Goal: Transaction & Acquisition: Purchase product/service

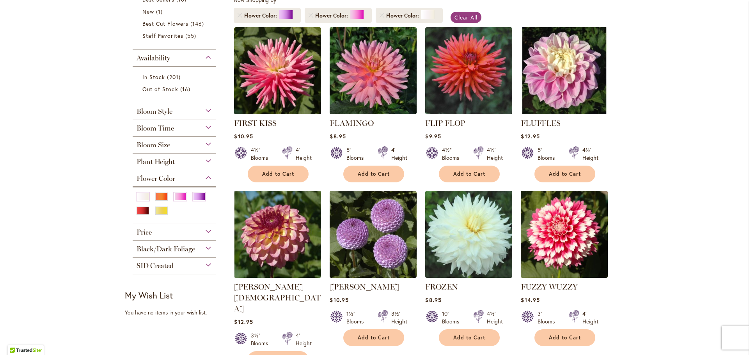
scroll to position [156, 0]
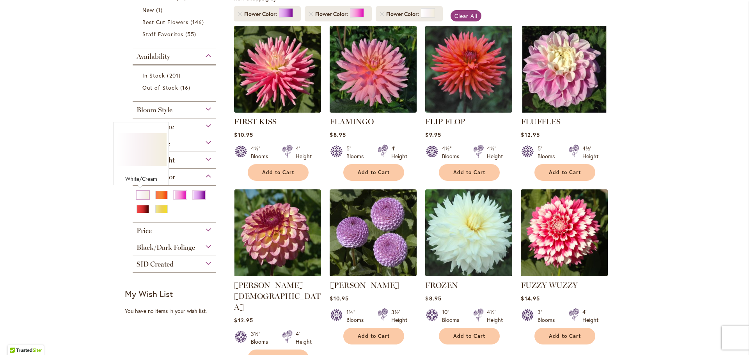
click at [139, 193] on div "White/Cream" at bounding box center [143, 195] width 12 height 8
click at [195, 195] on div "Purple" at bounding box center [199, 195] width 12 height 8
click at [176, 195] on div "Pink" at bounding box center [180, 195] width 12 height 8
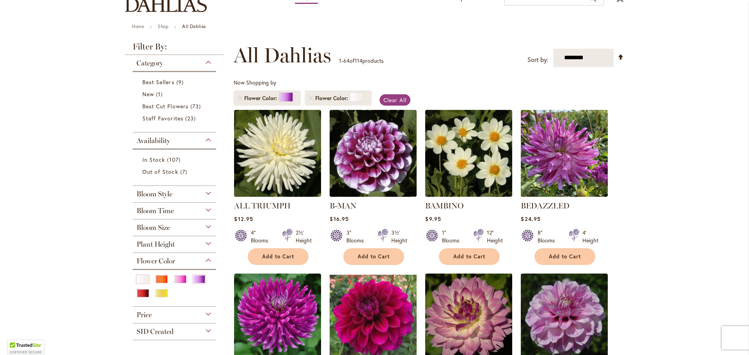
scroll to position [78, 0]
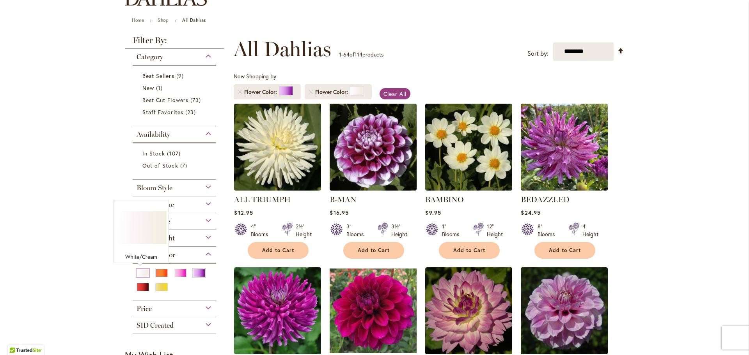
click at [142, 275] on div "White/Cream" at bounding box center [143, 273] width 12 height 8
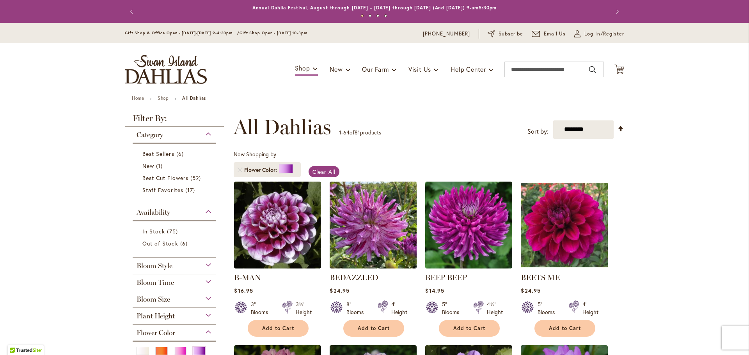
scroll to position [121, 0]
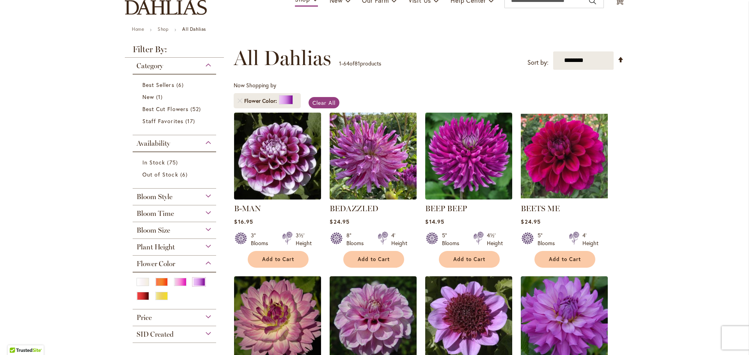
scroll to position [78, 0]
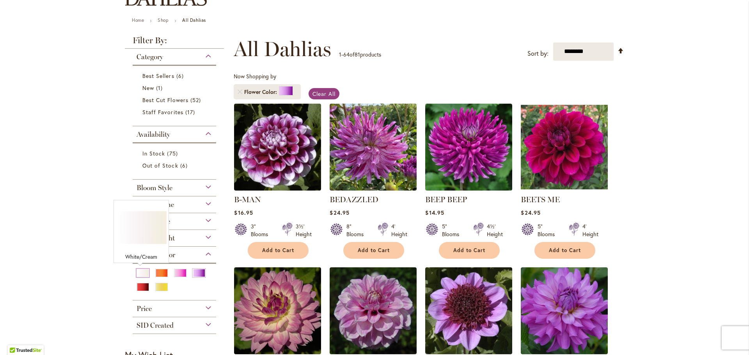
click at [142, 271] on div "White/Cream" at bounding box center [143, 273] width 12 height 8
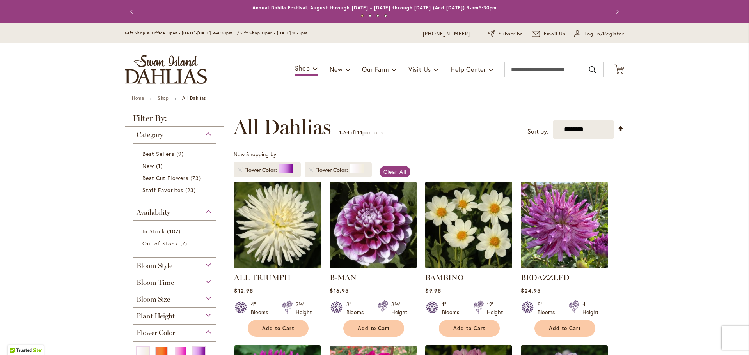
scroll to position [121, 0]
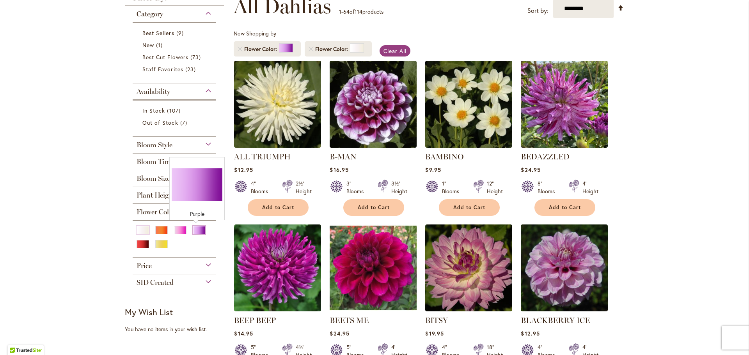
click at [199, 233] on div "Purple" at bounding box center [199, 230] width 12 height 8
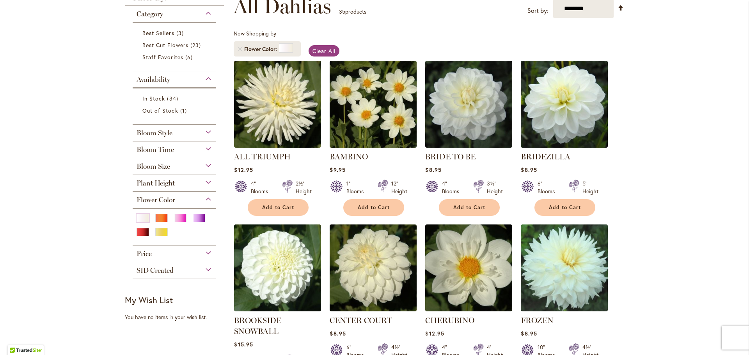
scroll to position [117, 0]
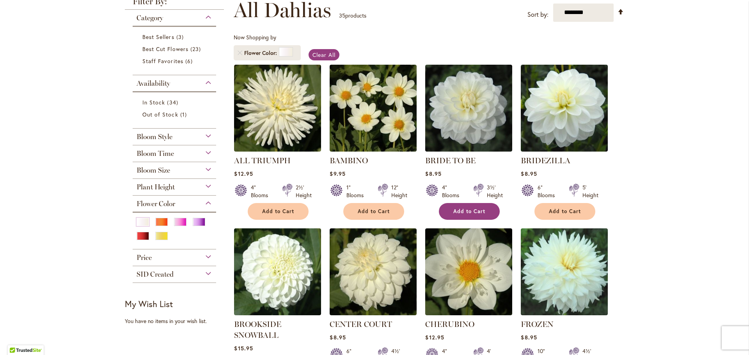
click at [465, 211] on span "Add to Cart" at bounding box center [469, 211] width 32 height 7
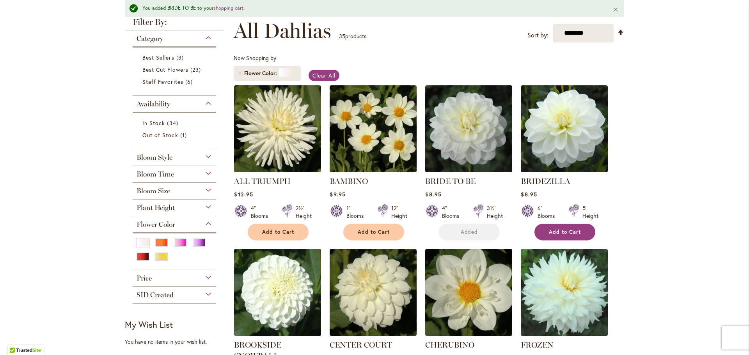
scroll to position [138, 0]
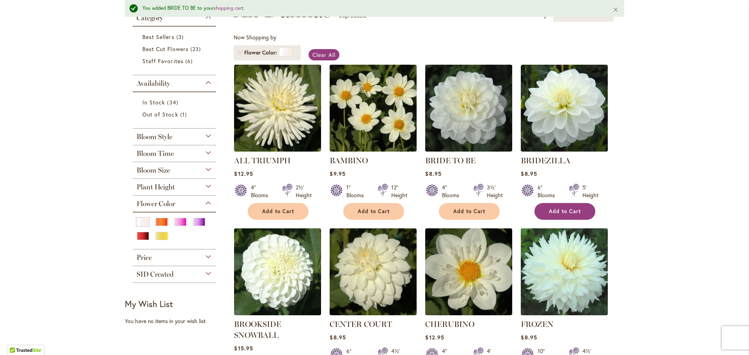
click at [569, 213] on span "Add to Cart" at bounding box center [565, 211] width 32 height 7
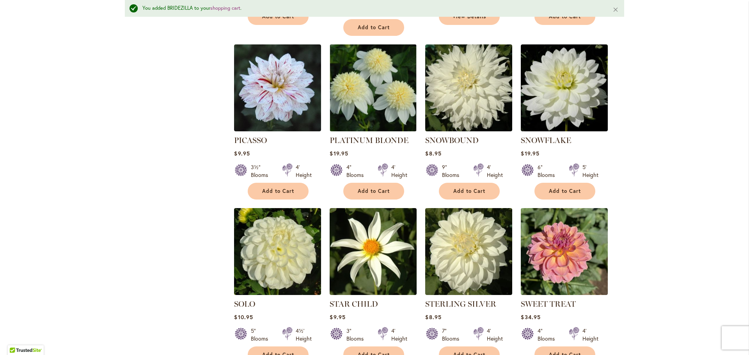
scroll to position [996, 0]
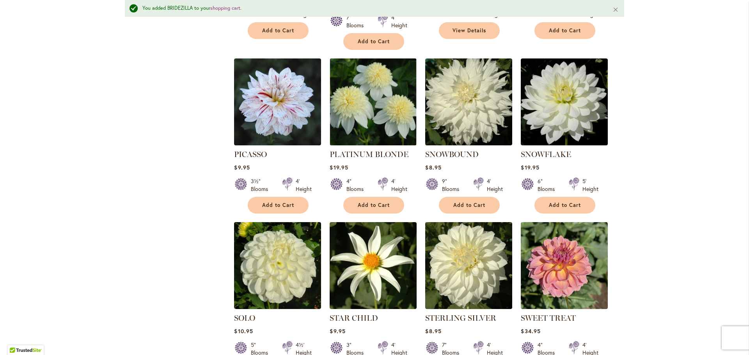
drag, startPoint x: 292, startPoint y: 348, endPoint x: 323, endPoint y: 348, distance: 30.4
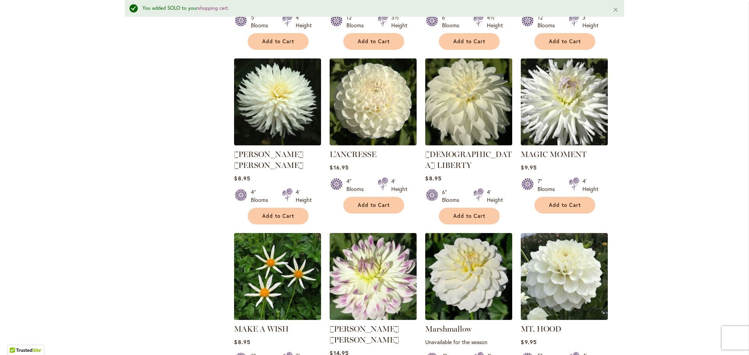
scroll to position [645, 0]
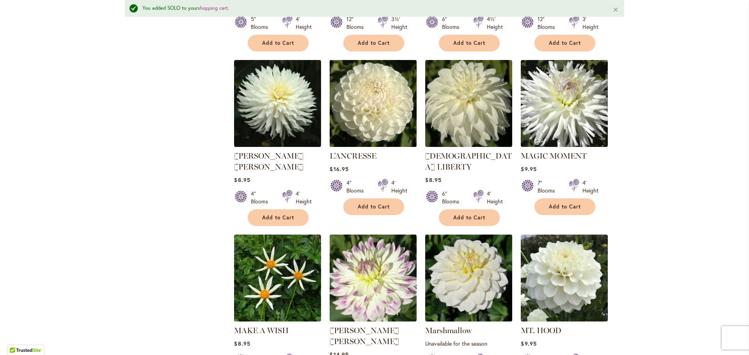
click at [389, 100] on img at bounding box center [373, 103] width 91 height 91
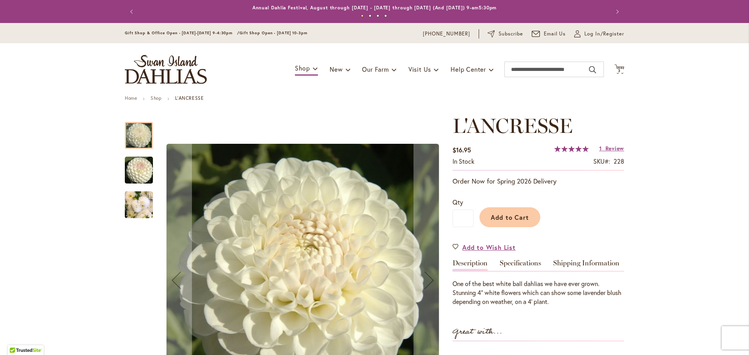
click at [146, 173] on img "L'ANCRESSE" at bounding box center [139, 170] width 56 height 37
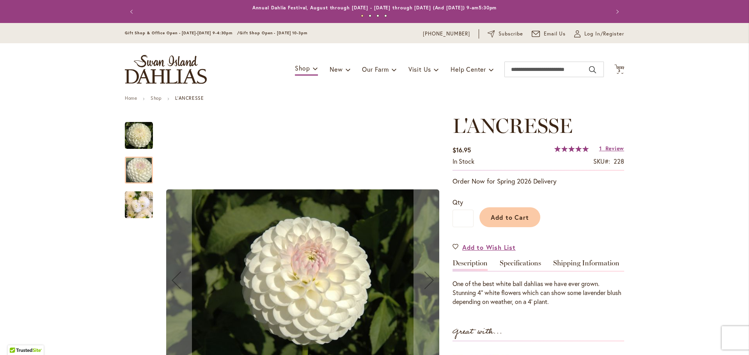
click at [134, 208] on img "L'ANCRESSE" at bounding box center [139, 204] width 28 height 37
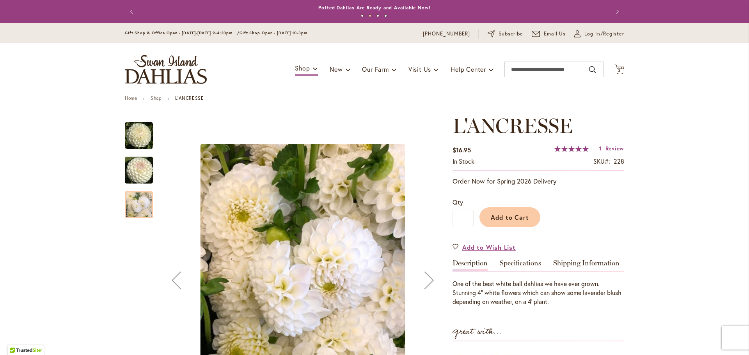
click at [141, 135] on img "L'ANCRESSE" at bounding box center [139, 136] width 28 height 28
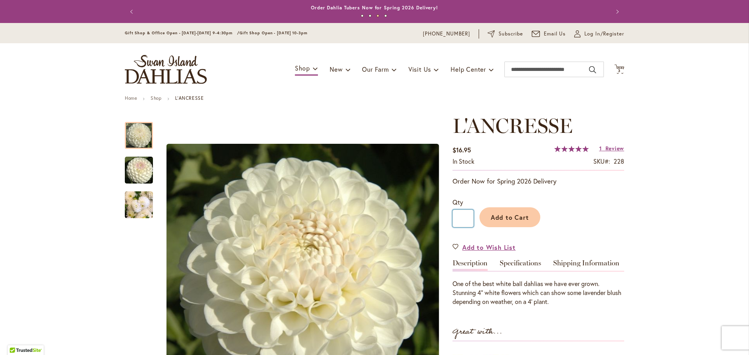
drag, startPoint x: 463, startPoint y: 218, endPoint x: 455, endPoint y: 221, distance: 7.9
click at [455, 221] on input "*" at bounding box center [463, 219] width 21 height 18
type input "*"
click at [511, 220] on span "Add to Cart" at bounding box center [510, 217] width 39 height 8
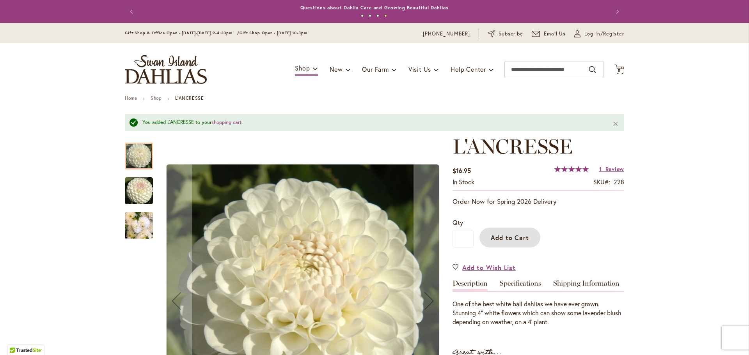
click at [144, 196] on img "L'ANCRESSE" at bounding box center [139, 190] width 56 height 37
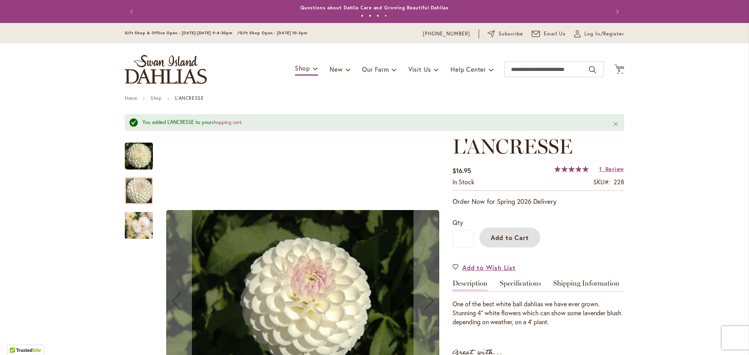
click at [139, 149] on img "L'ANCRESSE" at bounding box center [139, 156] width 28 height 28
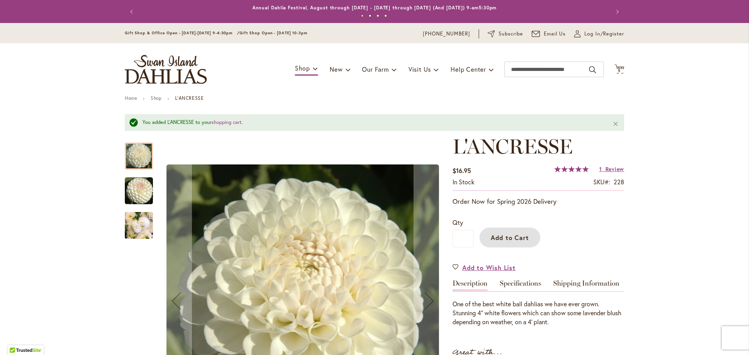
click at [140, 220] on img "L'ANCRESSE" at bounding box center [139, 225] width 28 height 37
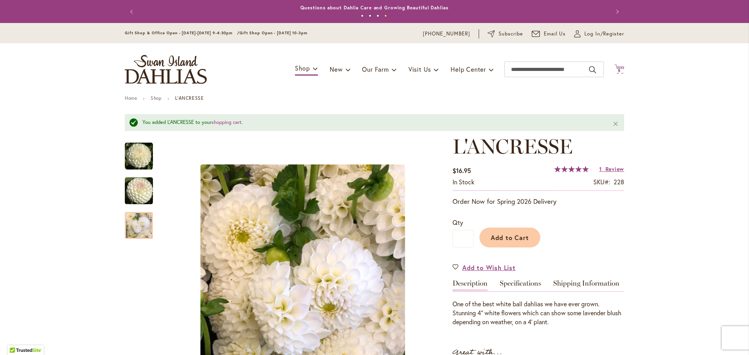
click at [618, 69] on span "5" at bounding box center [619, 70] width 3 height 5
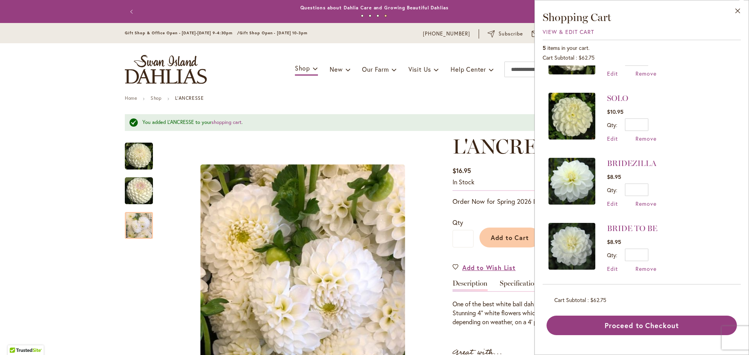
scroll to position [44, 0]
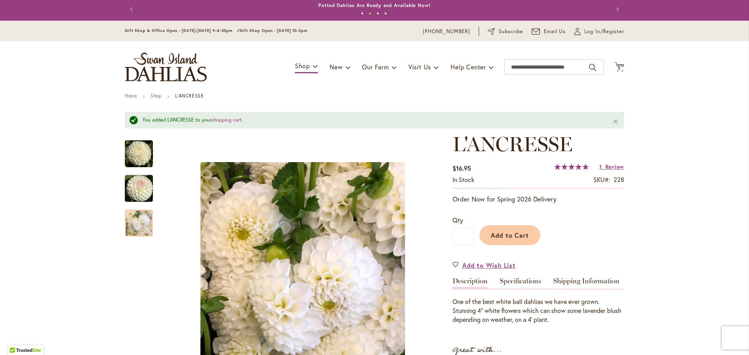
scroll to position [0, 0]
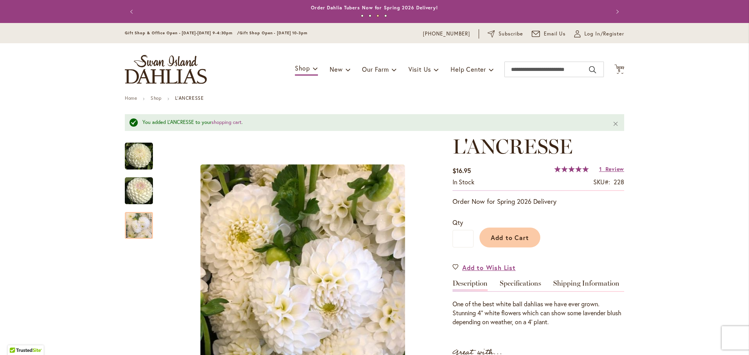
click at [376, 16] on button "3" at bounding box center [377, 15] width 3 height 3
click at [384, 16] on button "4" at bounding box center [385, 15] width 3 height 3
click at [131, 194] on img "L'ANCRESSE" at bounding box center [139, 190] width 56 height 37
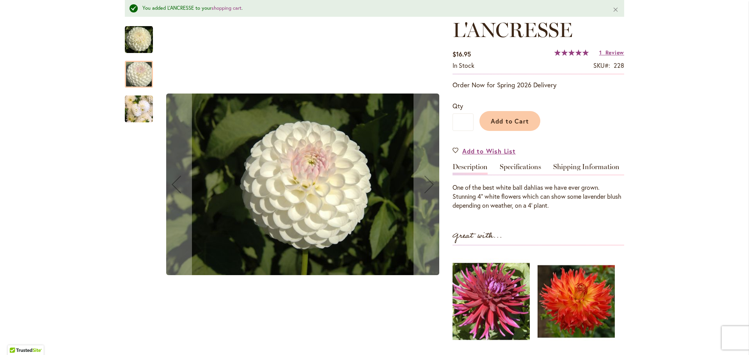
scroll to position [117, 0]
click at [140, 110] on img "L'ANCRESSE" at bounding box center [139, 108] width 28 height 37
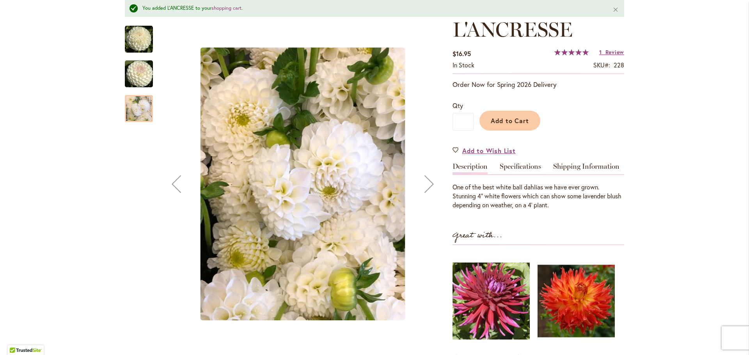
click at [138, 76] on img "L'ANCRESSE" at bounding box center [139, 73] width 56 height 37
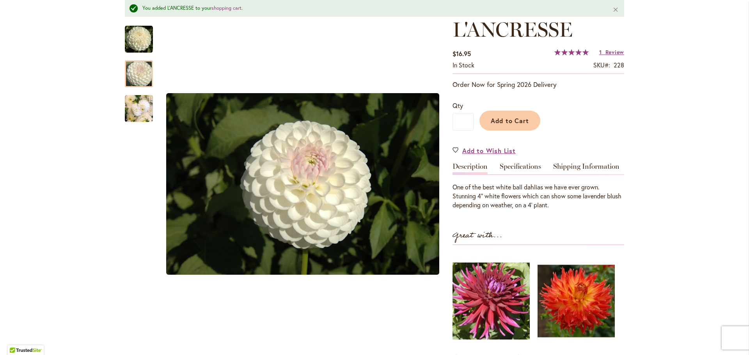
scroll to position [0, 0]
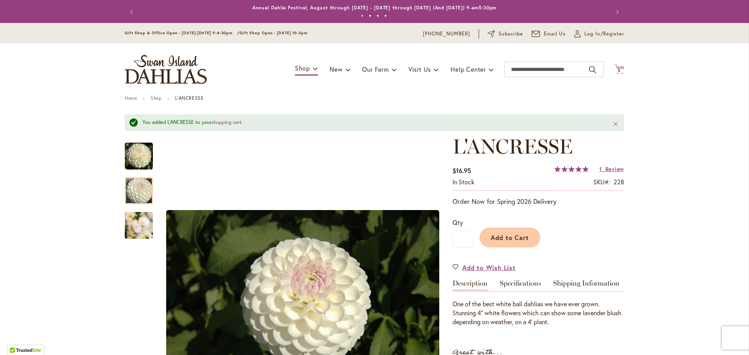
click at [619, 70] on span "5 5 items" at bounding box center [620, 71] width 8 height 4
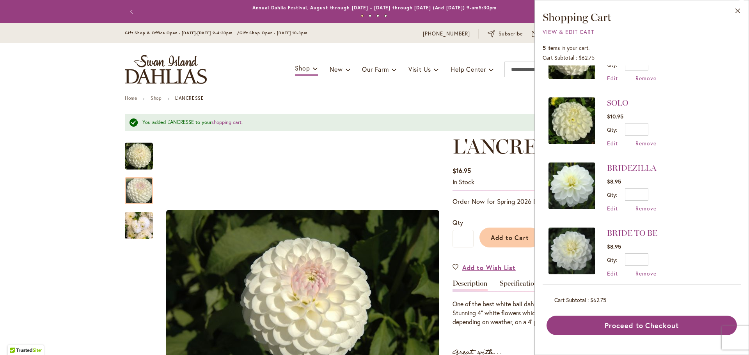
scroll to position [44, 0]
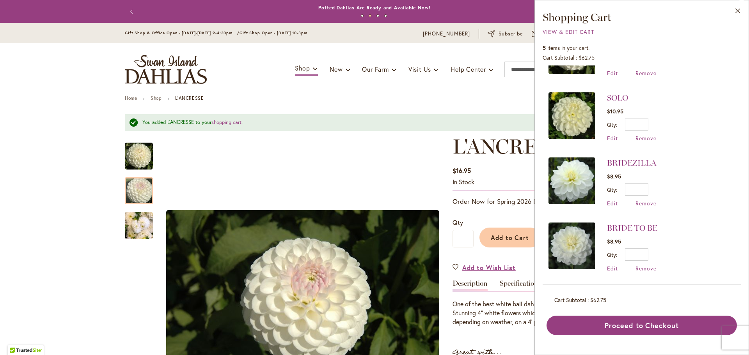
click at [275, 97] on ul "Home Shop L'ANCRESSE" at bounding box center [374, 99] width 499 height 7
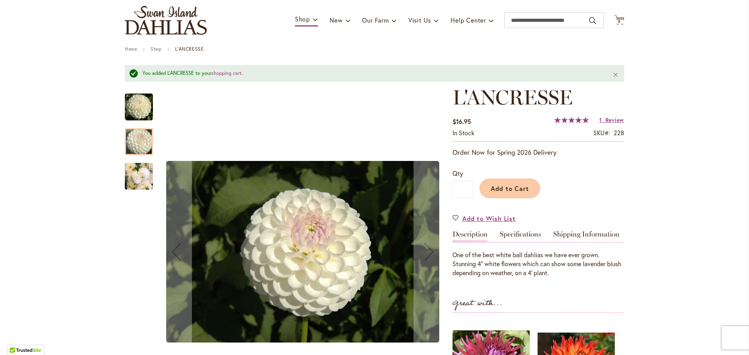
scroll to position [0, 0]
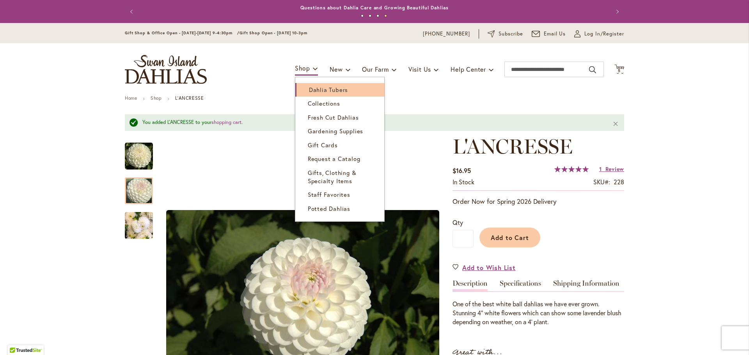
click at [315, 88] on span "Dahlia Tubers" at bounding box center [328, 90] width 39 height 8
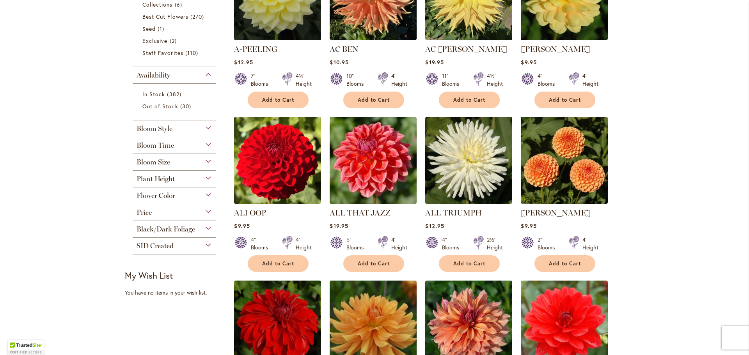
scroll to position [234, 0]
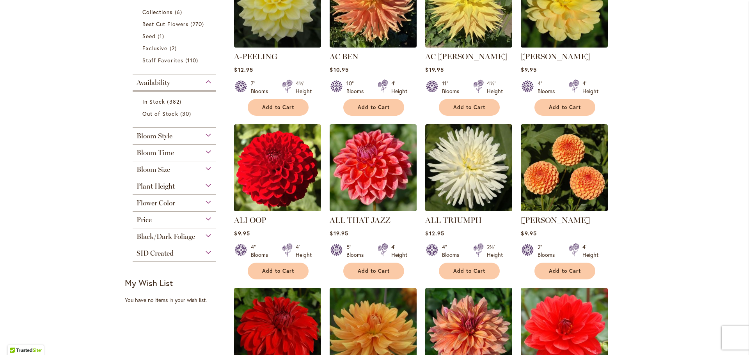
click at [206, 202] on div "Flower Color" at bounding box center [174, 201] width 83 height 12
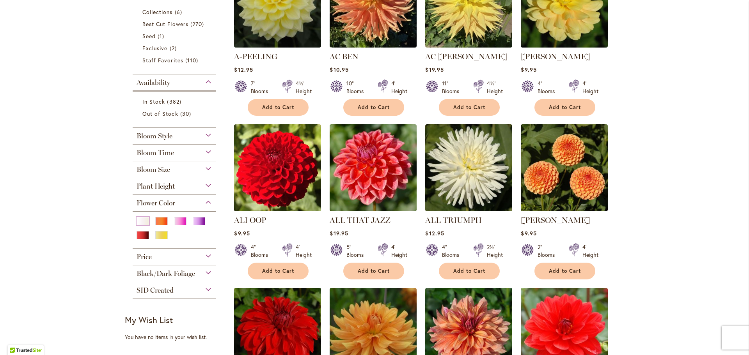
click at [141, 220] on div "White/Cream" at bounding box center [143, 221] width 12 height 8
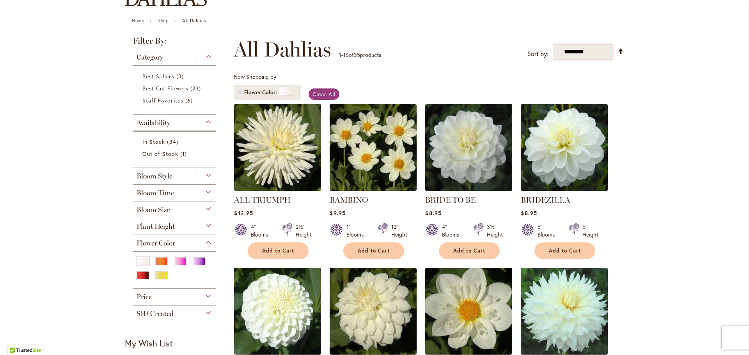
scroll to position [78, 0]
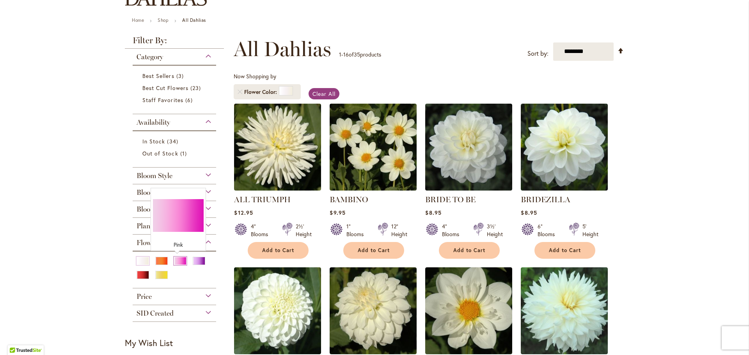
click at [177, 261] on div "Pink" at bounding box center [180, 261] width 12 height 8
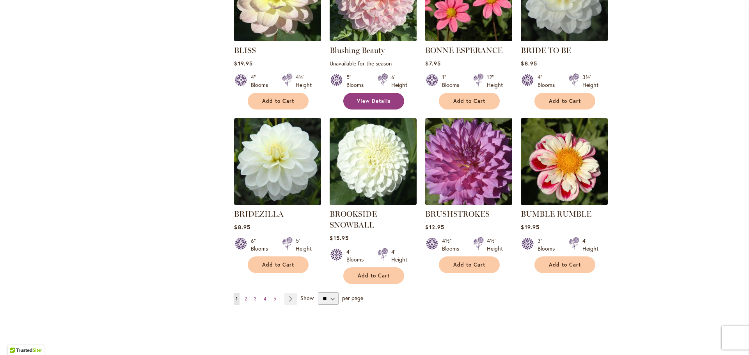
scroll to position [585, 0]
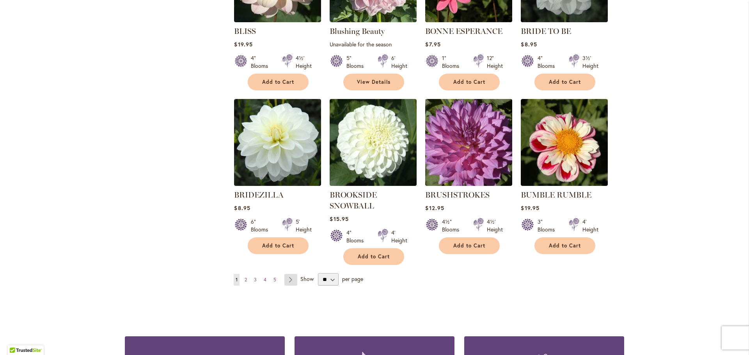
click at [287, 274] on link "Page Next" at bounding box center [290, 280] width 13 height 12
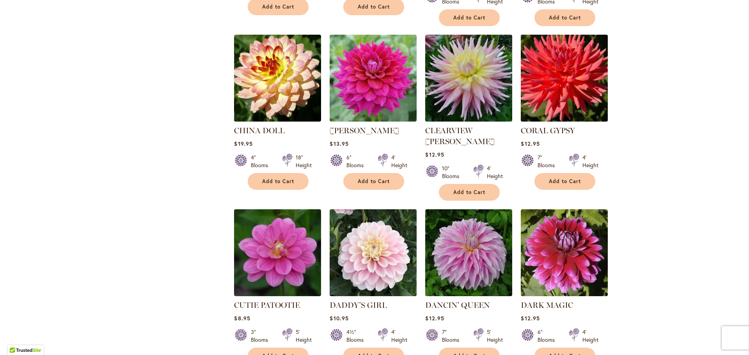
scroll to position [507, 0]
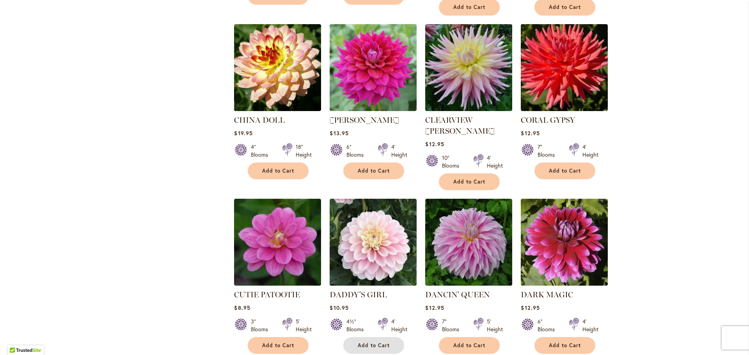
click at [375, 343] on span "Add to Cart" at bounding box center [374, 346] width 32 height 7
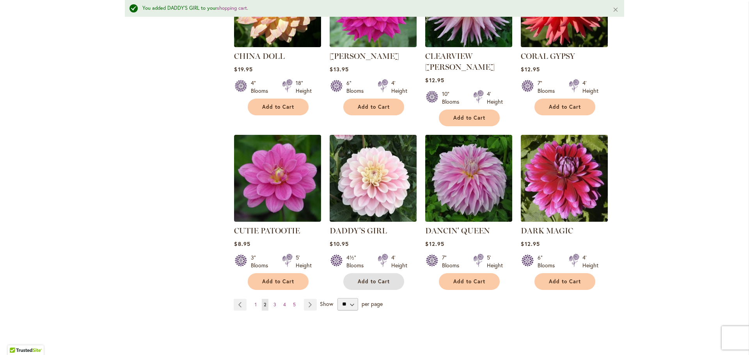
scroll to position [606, 0]
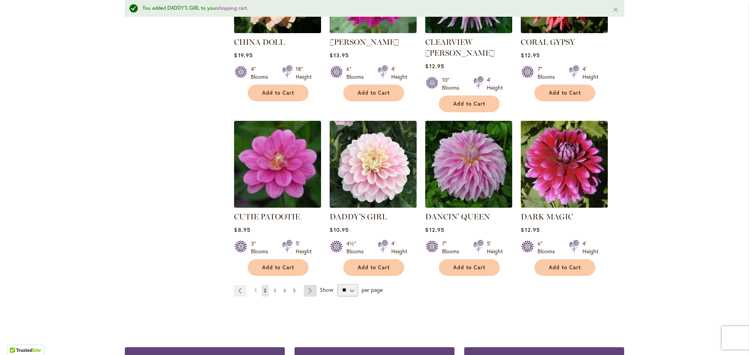
click at [305, 285] on link "Page Next" at bounding box center [310, 291] width 13 height 12
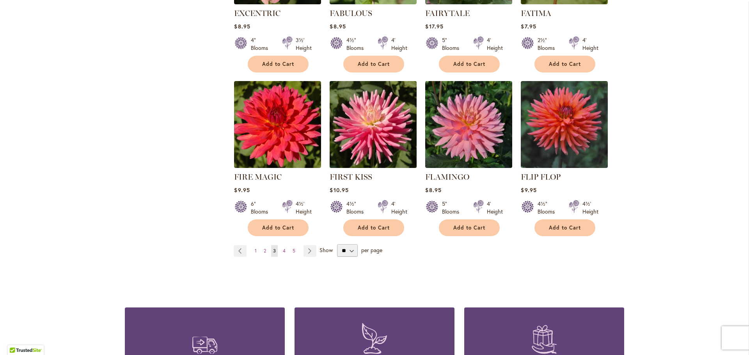
scroll to position [624, 0]
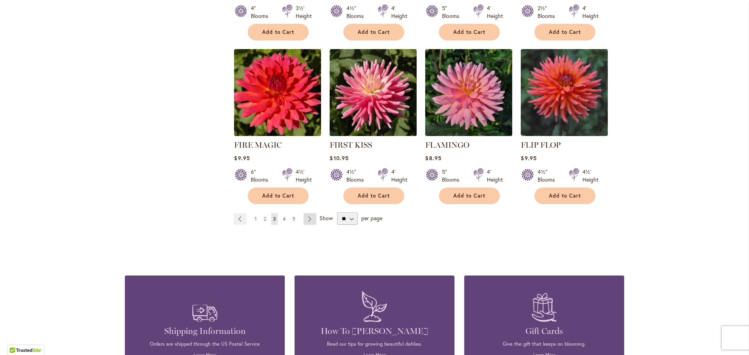
click at [307, 221] on link "Page Next" at bounding box center [310, 219] width 13 height 12
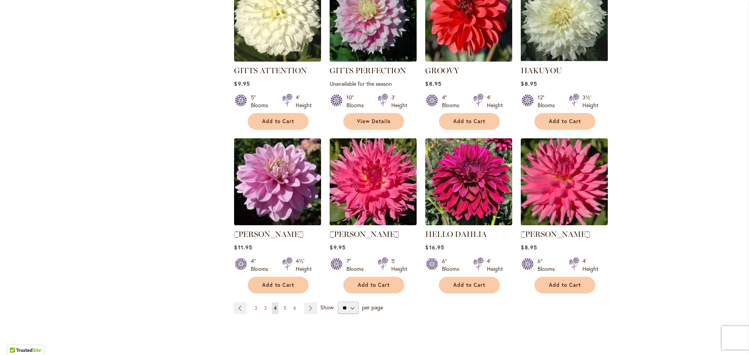
scroll to position [585, 0]
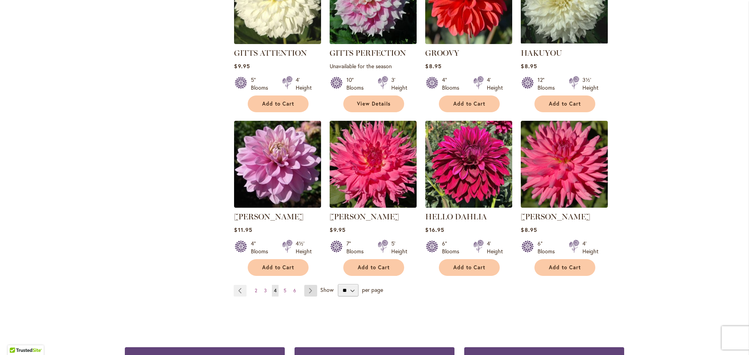
click at [309, 285] on link "Page Next" at bounding box center [310, 291] width 13 height 12
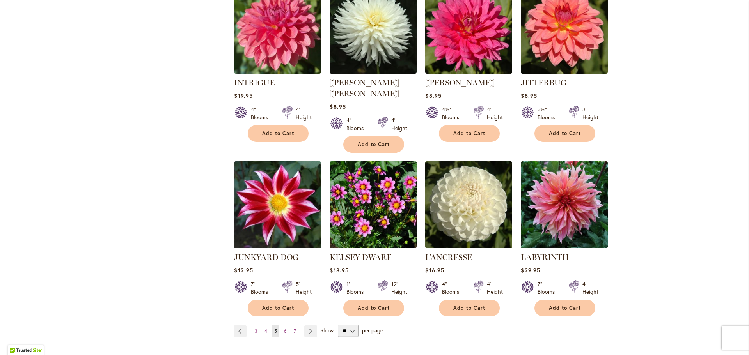
scroll to position [546, 0]
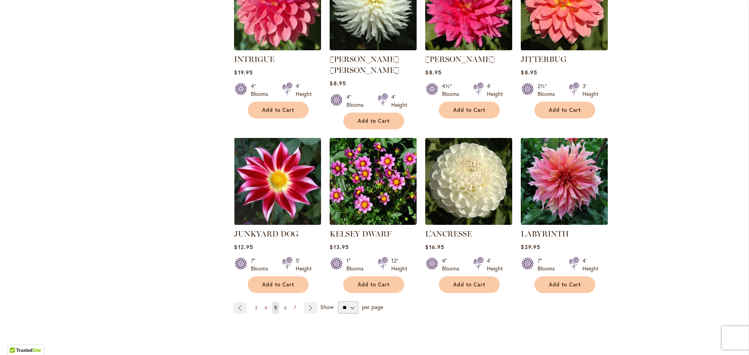
click at [284, 302] on link "Page 6" at bounding box center [285, 308] width 7 height 12
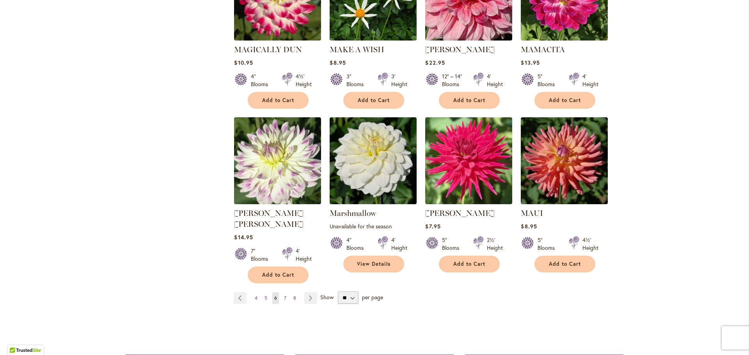
scroll to position [585, 0]
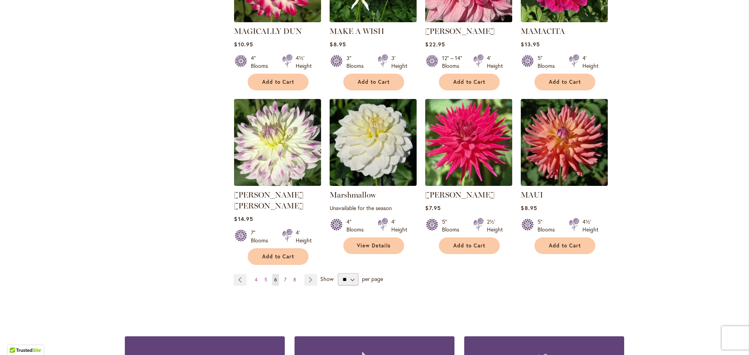
click at [284, 277] on span "7" at bounding box center [285, 280] width 2 height 6
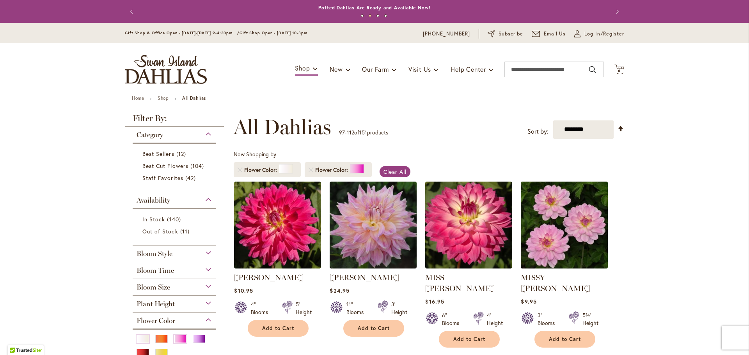
click at [564, 224] on img at bounding box center [564, 224] width 91 height 91
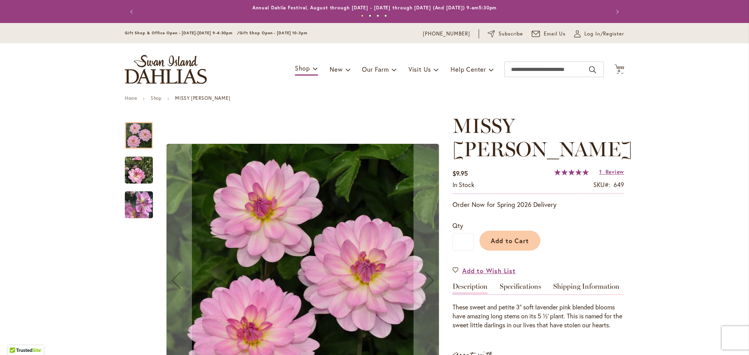
click at [140, 205] on img "MISSY SUE" at bounding box center [139, 204] width 28 height 29
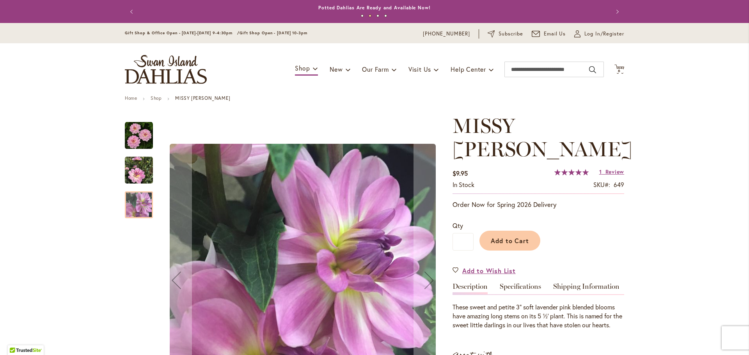
click at [146, 170] on img "MISSY SUE" at bounding box center [139, 170] width 28 height 28
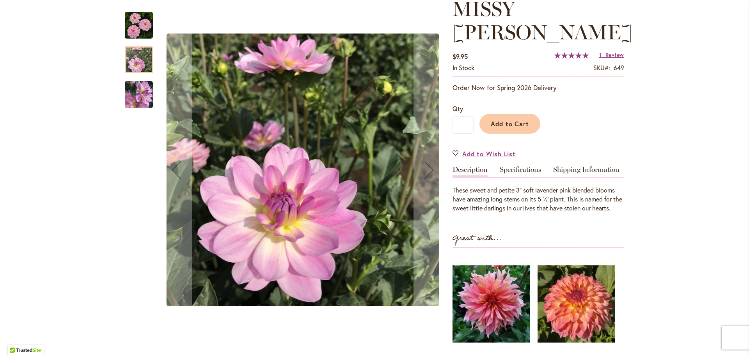
scroll to position [156, 0]
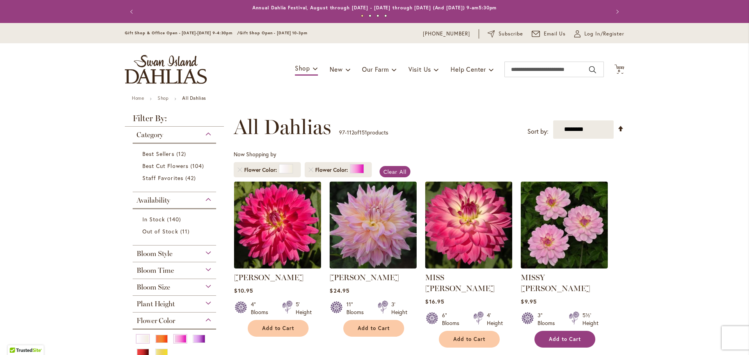
click at [570, 336] on span "Add to Cart" at bounding box center [565, 339] width 32 height 7
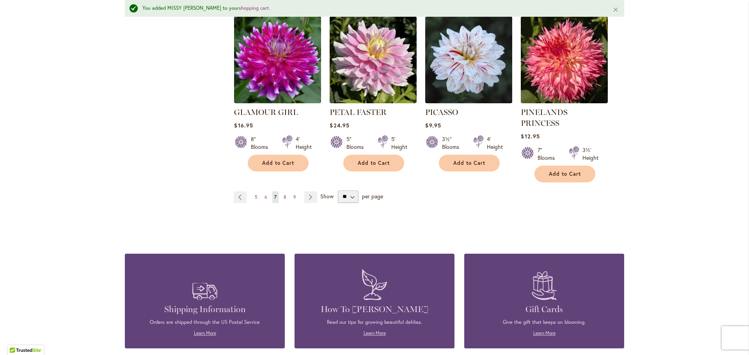
scroll to position [702, 0]
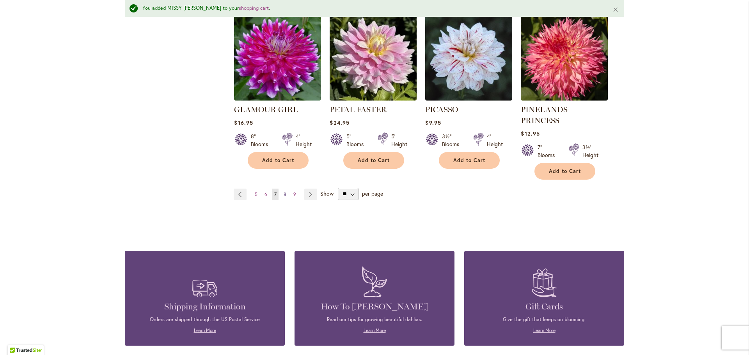
click at [284, 192] on span "8" at bounding box center [285, 195] width 3 height 6
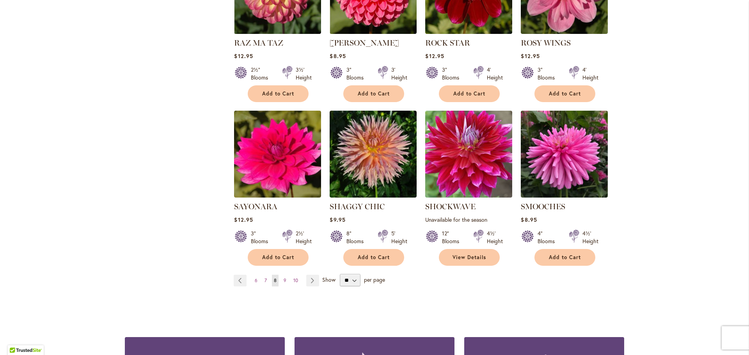
scroll to position [624, 0]
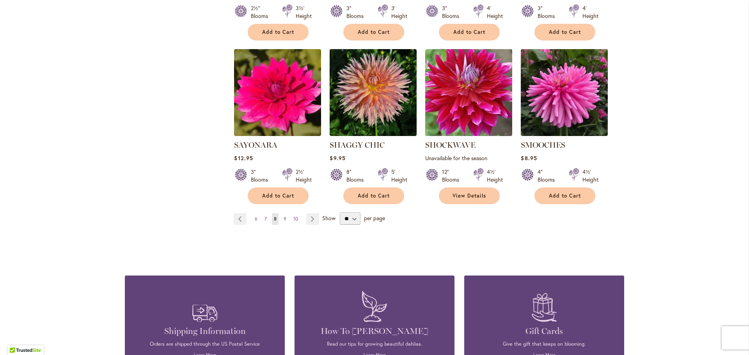
click at [284, 218] on span "9" at bounding box center [285, 219] width 3 height 6
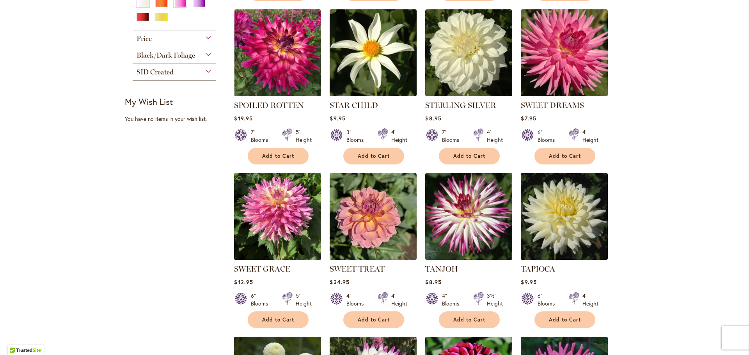
scroll to position [351, 0]
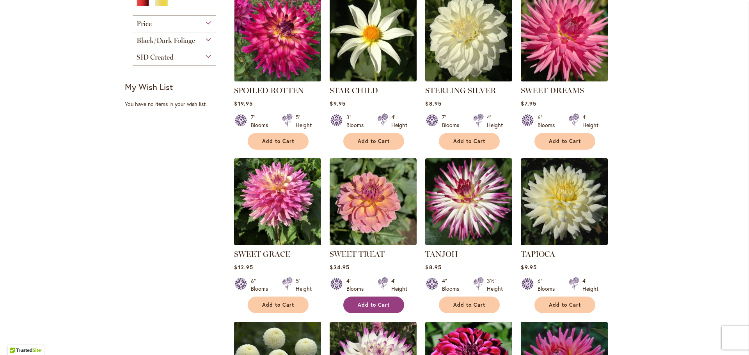
click at [381, 302] on span "Add to Cart" at bounding box center [374, 305] width 32 height 7
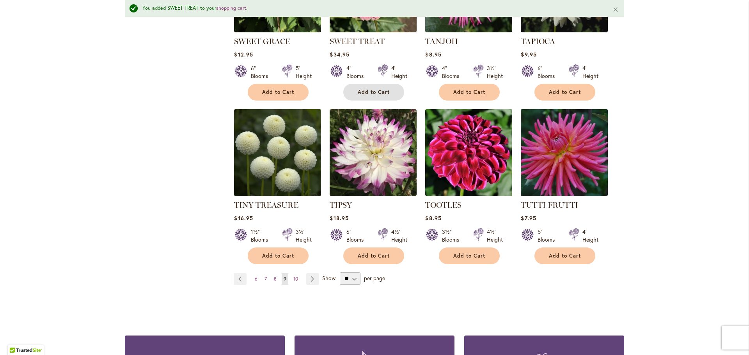
scroll to position [645, 0]
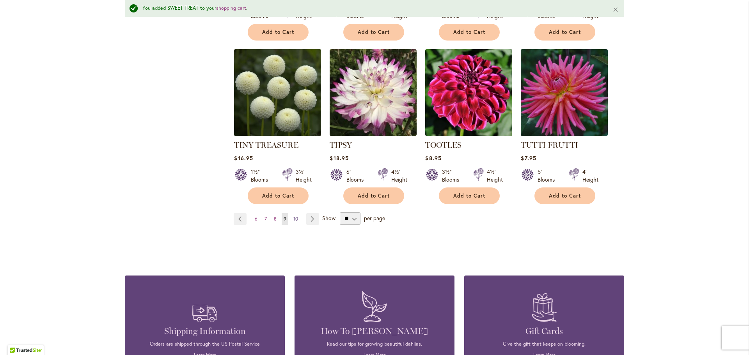
click at [293, 217] on span "10" at bounding box center [295, 219] width 5 height 6
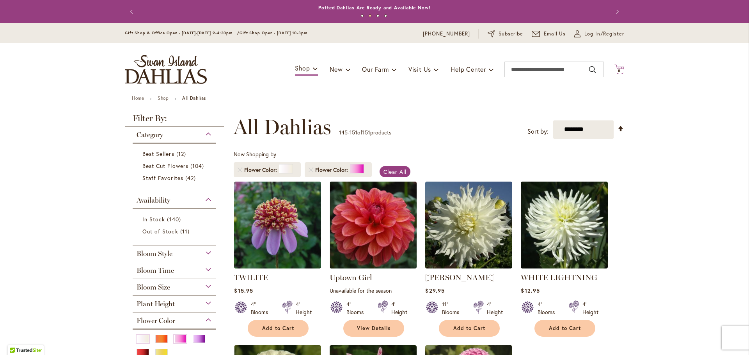
click at [619, 68] on icon "Cart .cls-1 { fill: #231f20; }" at bounding box center [619, 69] width 10 height 10
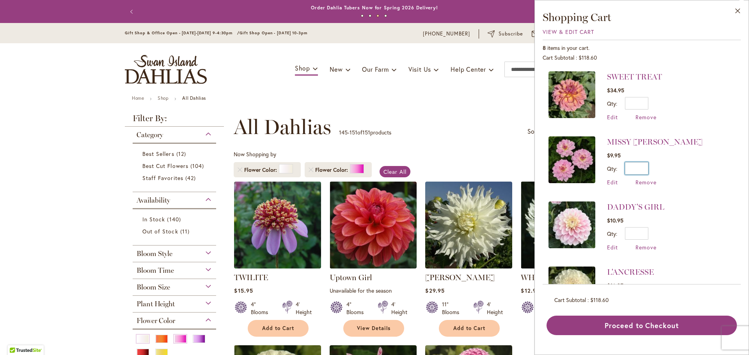
drag, startPoint x: 641, startPoint y: 168, endPoint x: 647, endPoint y: 170, distance: 6.2
click at [647, 170] on input "*" at bounding box center [636, 168] width 23 height 12
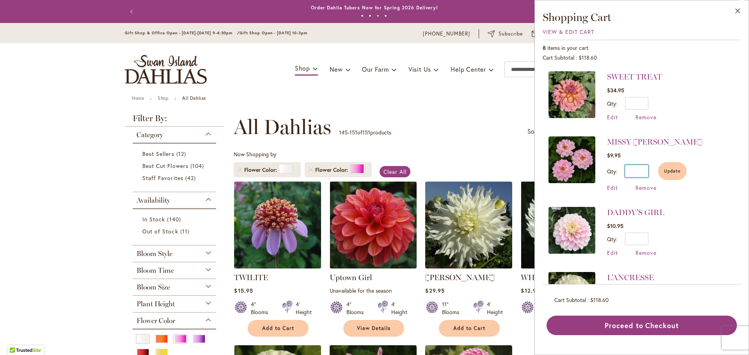
type input "*"
click at [646, 241] on input "*" at bounding box center [636, 239] width 23 height 12
type input "*"
click at [710, 227] on li "DADDY'S GIRL $10.95 Qty * Update Edit Remove" at bounding box center [641, 234] width 186 height 71
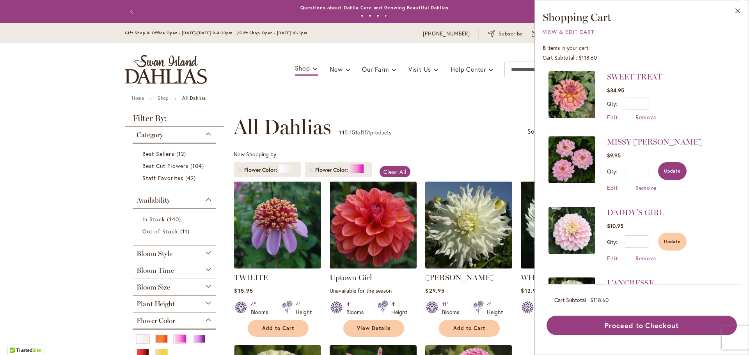
click at [672, 176] on button "Update" at bounding box center [672, 171] width 28 height 18
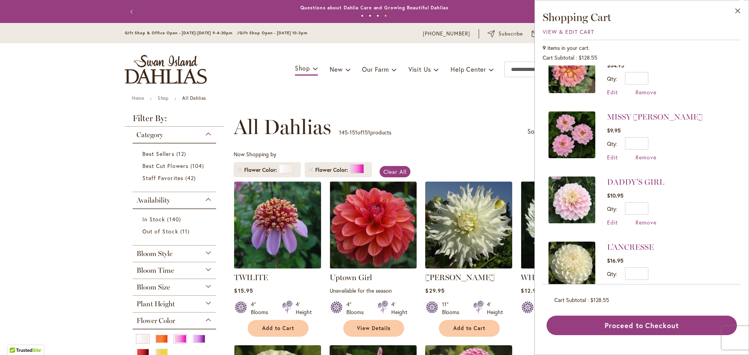
scroll to position [39, 0]
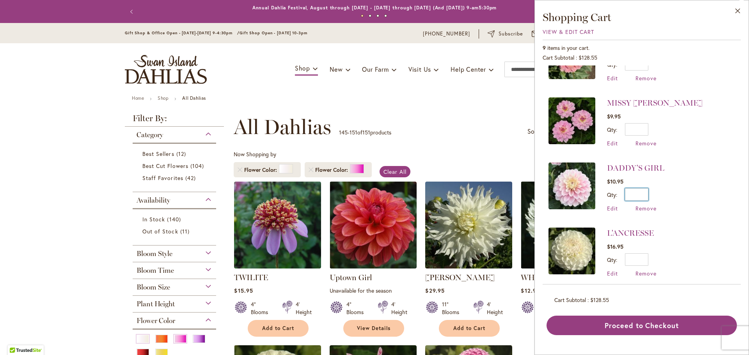
drag, startPoint x: 640, startPoint y: 196, endPoint x: 646, endPoint y: 196, distance: 6.2
click at [646, 196] on input "*" at bounding box center [636, 194] width 23 height 12
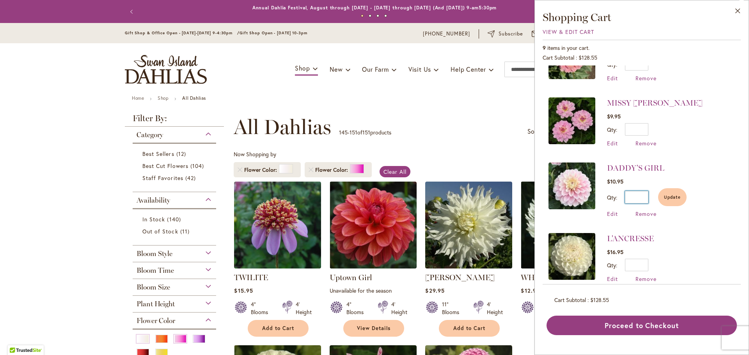
type input "*"
click at [683, 250] on li "L'ANCRESSE $16.95 Qty * Update Edit Remove" at bounding box center [641, 257] width 186 height 65
click at [680, 195] on span "Update" at bounding box center [672, 197] width 17 height 5
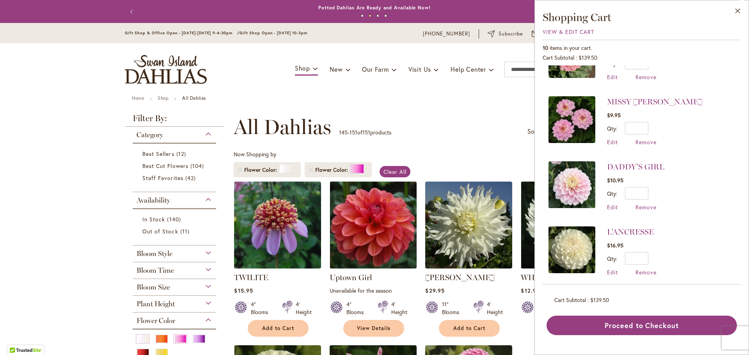
scroll to position [78, 0]
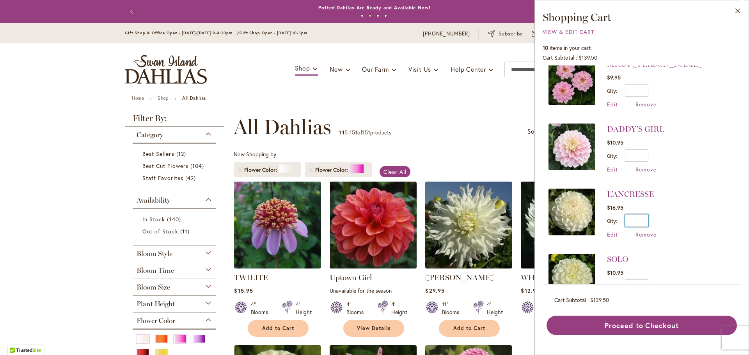
drag, startPoint x: 642, startPoint y: 220, endPoint x: 646, endPoint y: 220, distance: 4.0
click at [646, 220] on input "*" at bounding box center [636, 221] width 23 height 12
type input "*"
click at [682, 245] on li "L'ANCRESSE $16.95 Qty * Update Edit Remove" at bounding box center [641, 216] width 186 height 71
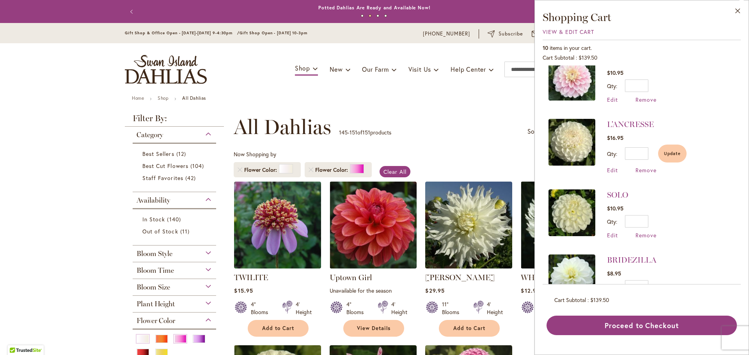
scroll to position [156, 0]
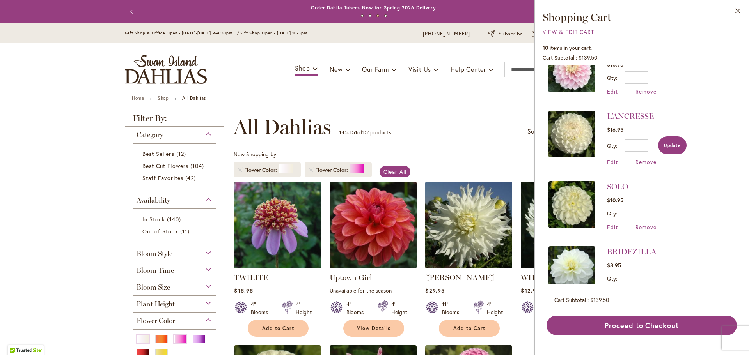
click at [671, 144] on span "Update" at bounding box center [672, 145] width 17 height 5
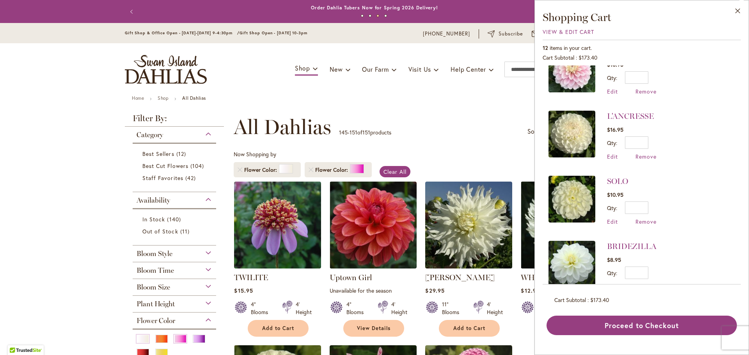
scroll to position [0, 0]
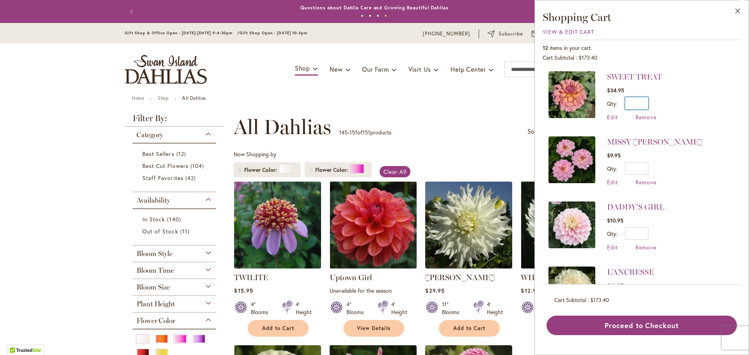
click at [646, 105] on input "*" at bounding box center [636, 103] width 23 height 12
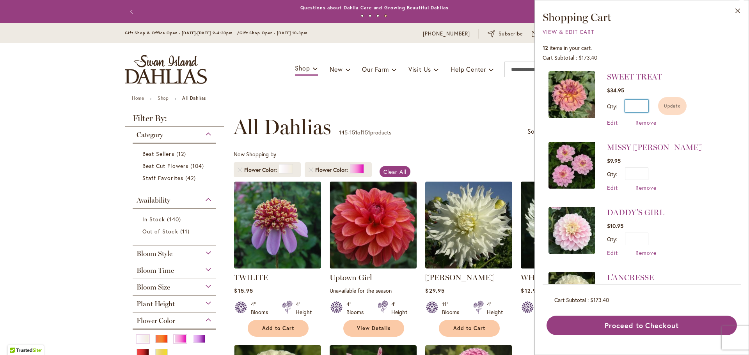
type input "*"
click at [695, 143] on li "MISSY SUE $9.95 Qty * Update Edit Remove" at bounding box center [641, 166] width 186 height 65
click at [673, 105] on span "Update" at bounding box center [672, 105] width 17 height 5
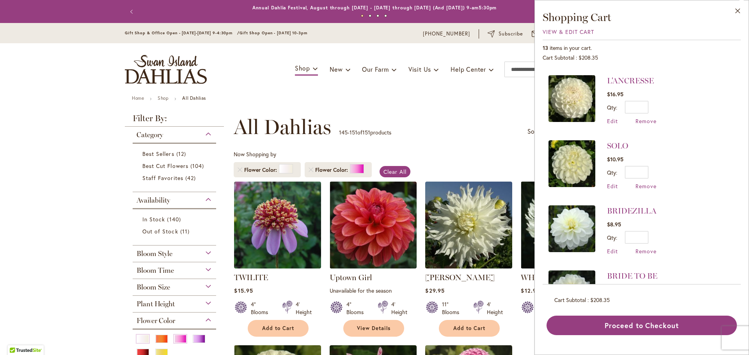
scroll to position [234, 0]
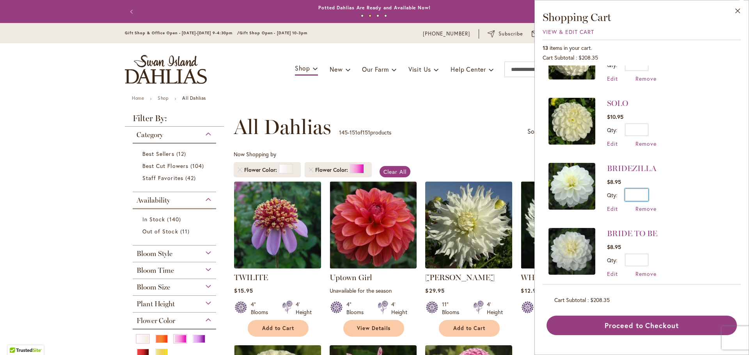
drag, startPoint x: 639, startPoint y: 194, endPoint x: 648, endPoint y: 194, distance: 8.6
click at [648, 194] on input "*" at bounding box center [636, 195] width 23 height 12
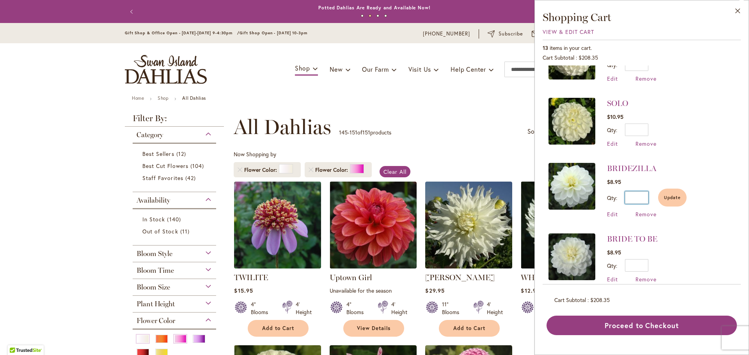
type input "*"
drag, startPoint x: 641, startPoint y: 264, endPoint x: 649, endPoint y: 264, distance: 7.8
click at [649, 264] on div "Qty * Update" at bounding box center [632, 265] width 50 height 12
type input "*"
click at [680, 268] on span "Update" at bounding box center [672, 268] width 17 height 5
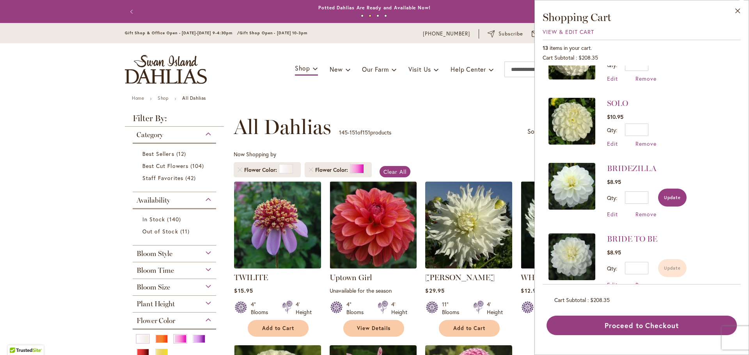
click at [676, 195] on span "Update" at bounding box center [672, 197] width 17 height 5
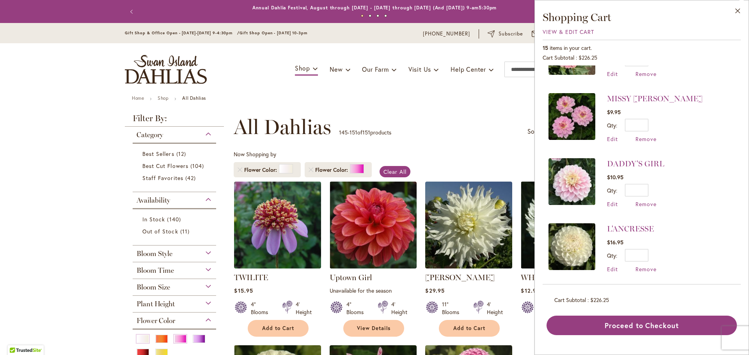
scroll to position [0, 0]
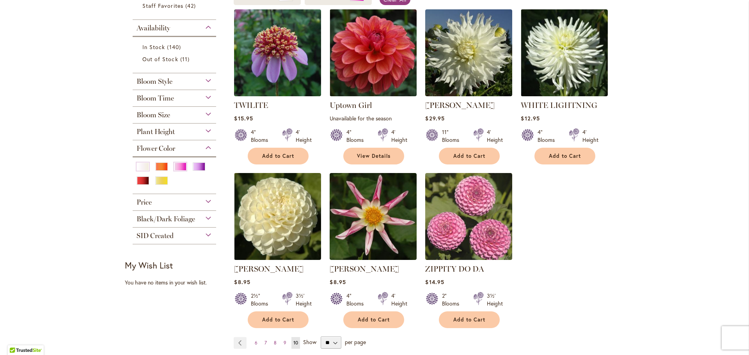
scroll to position [156, 0]
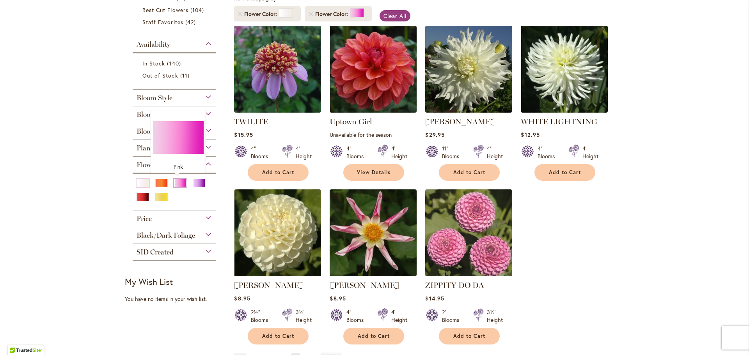
click at [178, 184] on div "Pink" at bounding box center [180, 183] width 12 height 8
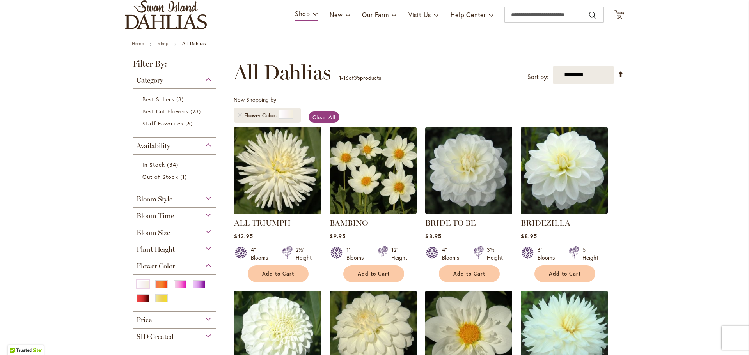
scroll to position [39, 0]
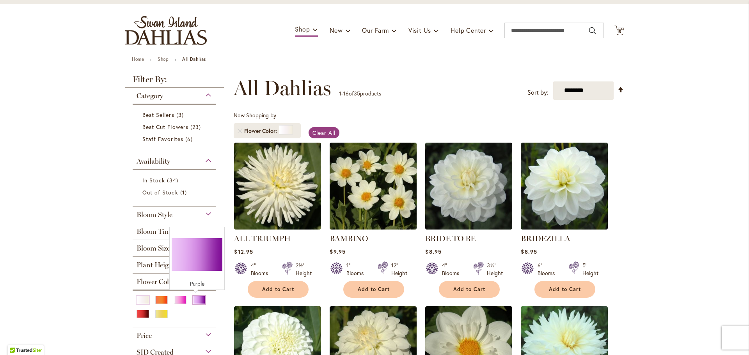
click at [196, 298] on div "Purple" at bounding box center [199, 300] width 12 height 8
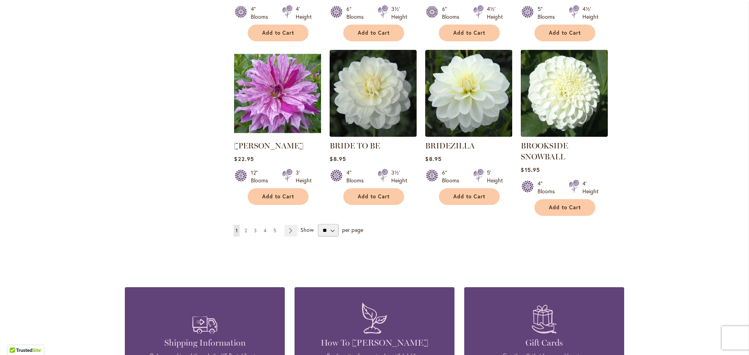
scroll to position [624, 0]
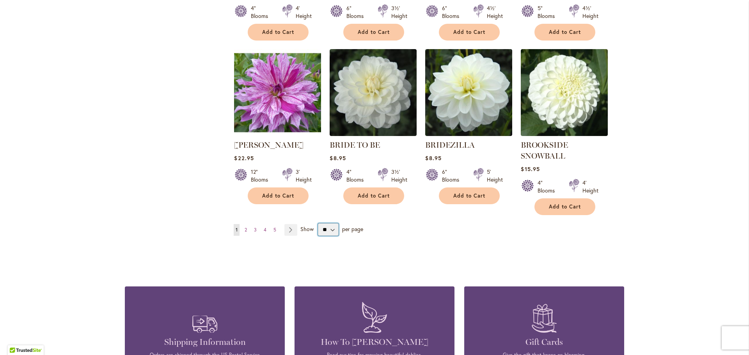
click at [330, 227] on select "** ** ** **" at bounding box center [328, 230] width 21 height 12
select select "**"
click at [318, 224] on select "** ** ** **" at bounding box center [328, 230] width 21 height 12
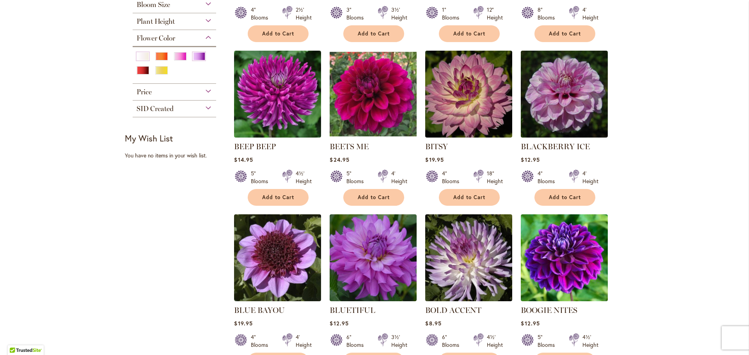
scroll to position [238, 0]
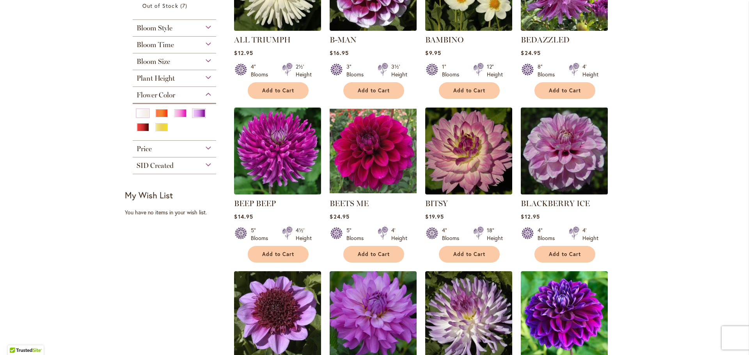
click at [570, 158] on img at bounding box center [564, 150] width 91 height 91
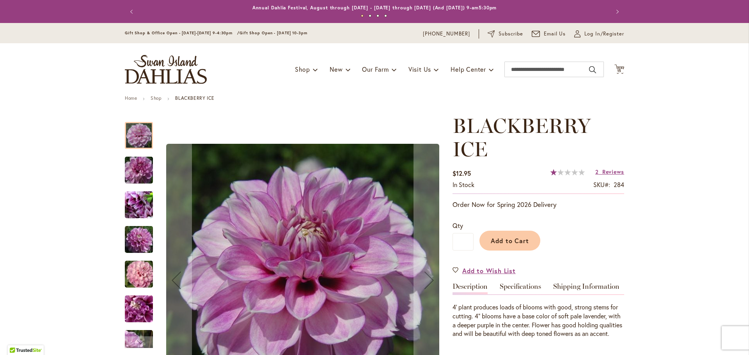
click at [137, 169] on img "BLACKBERRY ICE" at bounding box center [139, 170] width 56 height 37
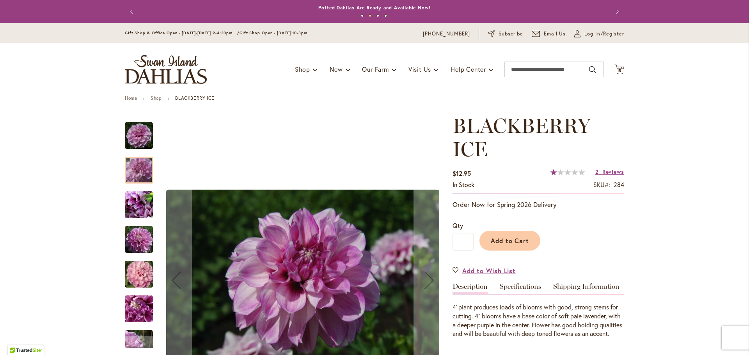
click at [144, 204] on img "BLACKBERRY ICE" at bounding box center [139, 205] width 56 height 42
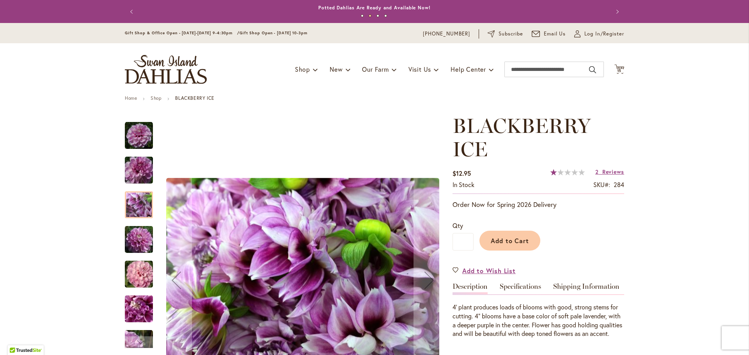
click at [142, 243] on img "BLACKBERRY ICE" at bounding box center [139, 239] width 56 height 37
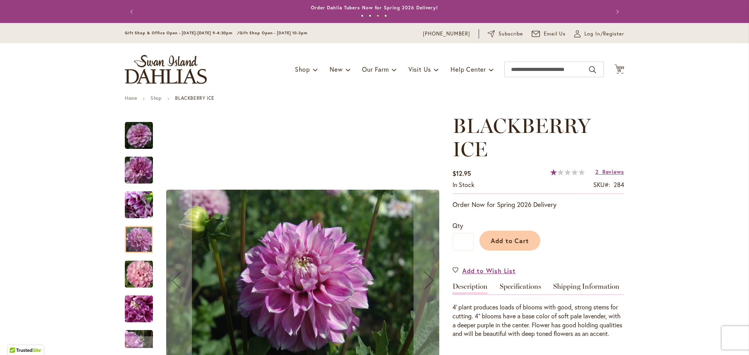
click at [146, 280] on img "BLACKBERRY ICE" at bounding box center [139, 274] width 56 height 37
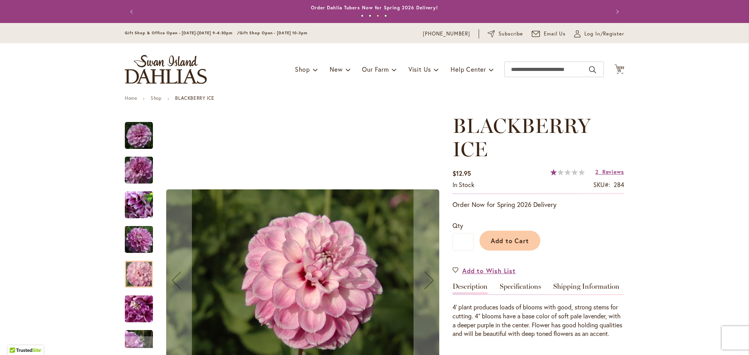
click at [144, 314] on img "BLACKBERRY ICE" at bounding box center [139, 309] width 56 height 37
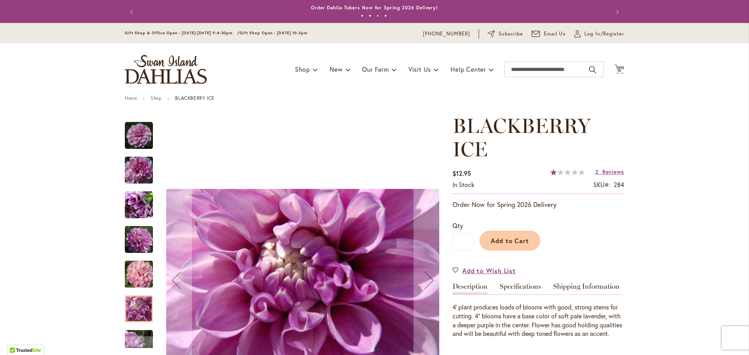
scroll to position [78, 0]
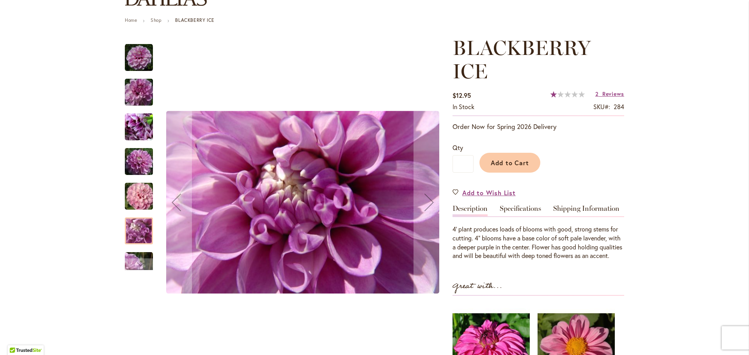
click at [138, 255] on img "BLACKBERRY ICE" at bounding box center [139, 265] width 56 height 37
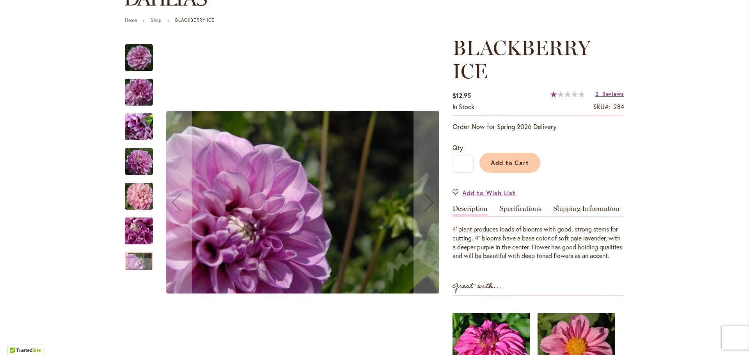
click at [144, 235] on img "BLACKBERRY ICE" at bounding box center [139, 231] width 56 height 37
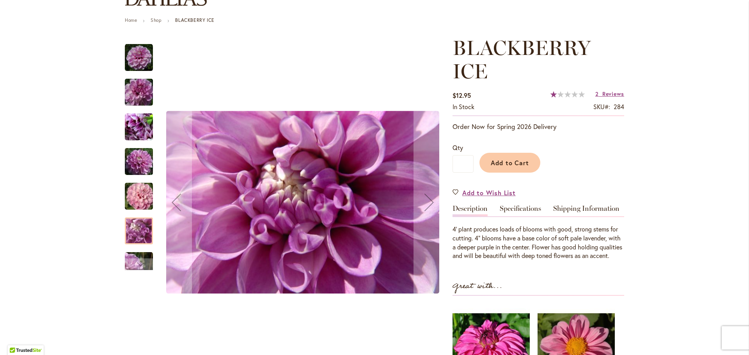
click at [140, 204] on img "BLACKBERRY ICE" at bounding box center [139, 196] width 56 height 37
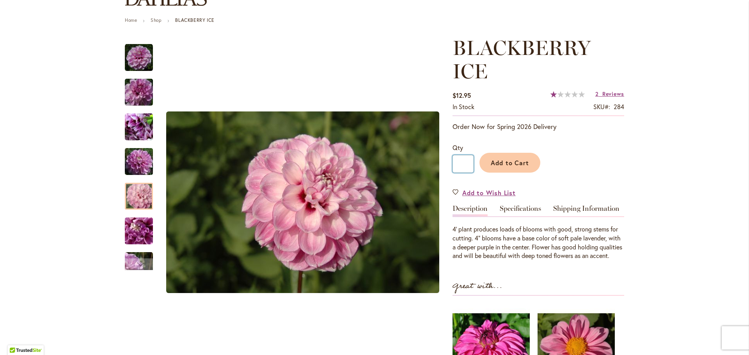
drag, startPoint x: 461, startPoint y: 162, endPoint x: 456, endPoint y: 166, distance: 6.2
click at [456, 165] on input "*" at bounding box center [463, 164] width 21 height 18
type input "*"
click at [519, 163] on span "Add to Cart" at bounding box center [510, 163] width 39 height 8
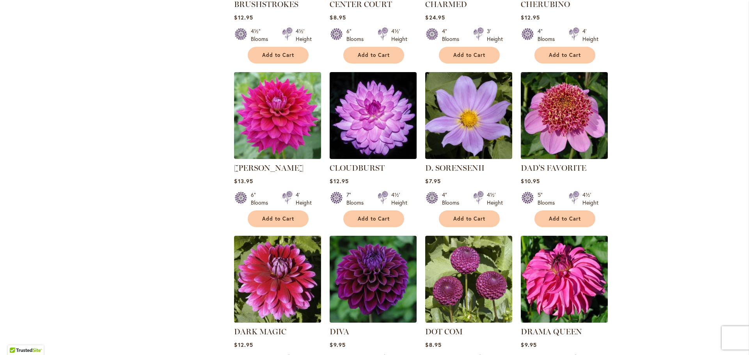
scroll to position [975, 0]
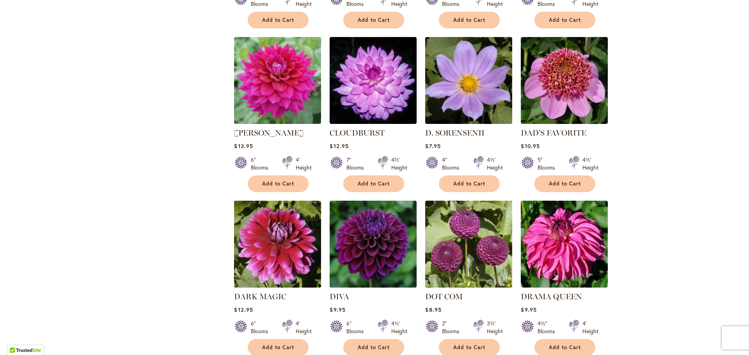
click at [468, 250] on img at bounding box center [468, 244] width 91 height 91
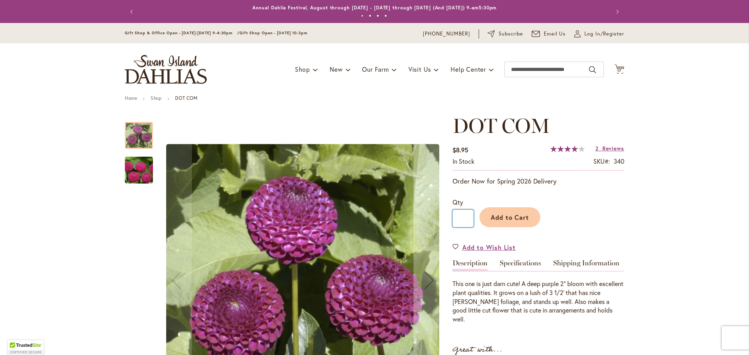
drag, startPoint x: 464, startPoint y: 219, endPoint x: 459, endPoint y: 220, distance: 5.3
click at [459, 220] on input "*" at bounding box center [463, 219] width 21 height 18
type input "*"
click at [519, 212] on button "Add to Cart" at bounding box center [509, 218] width 61 height 20
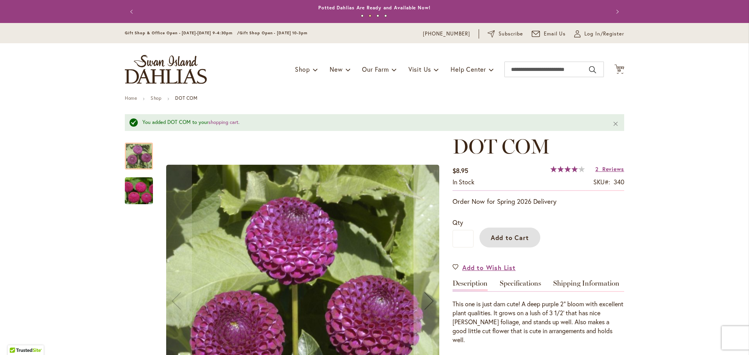
click at [135, 196] on img "DOT COM" at bounding box center [139, 190] width 56 height 37
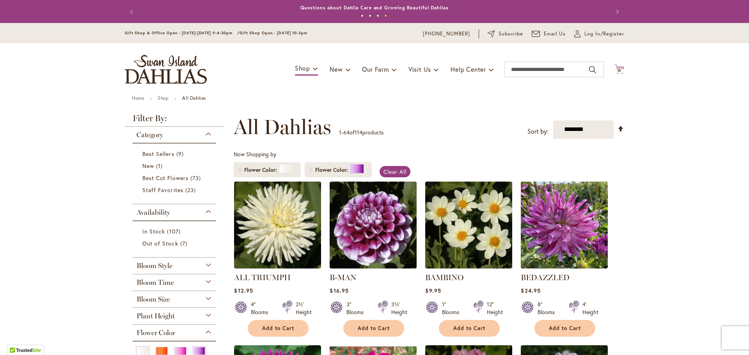
click at [619, 69] on span "19 19 items" at bounding box center [620, 71] width 8 height 4
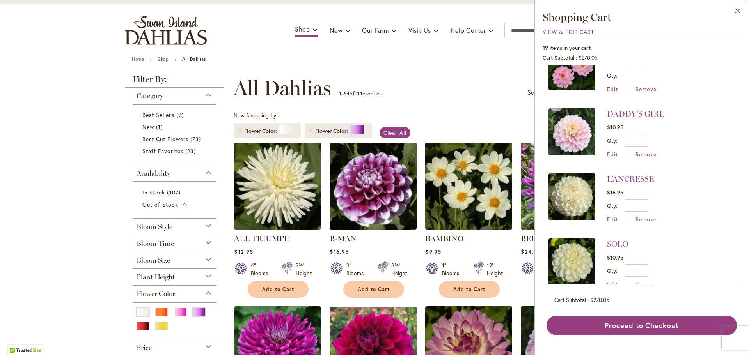
scroll to position [156, 0]
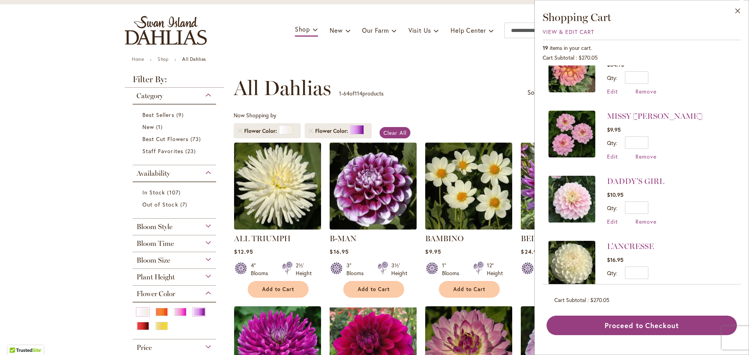
click at [489, 79] on div "**********" at bounding box center [429, 87] width 390 height 23
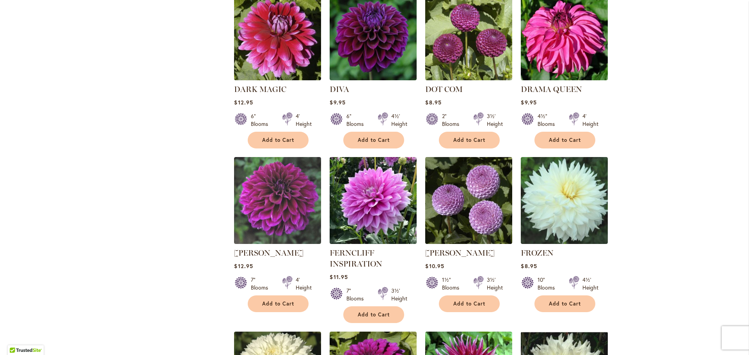
scroll to position [1209, 0]
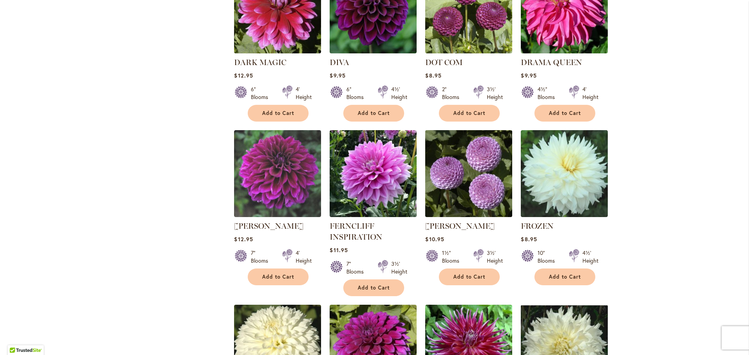
click at [475, 184] on img at bounding box center [468, 173] width 91 height 91
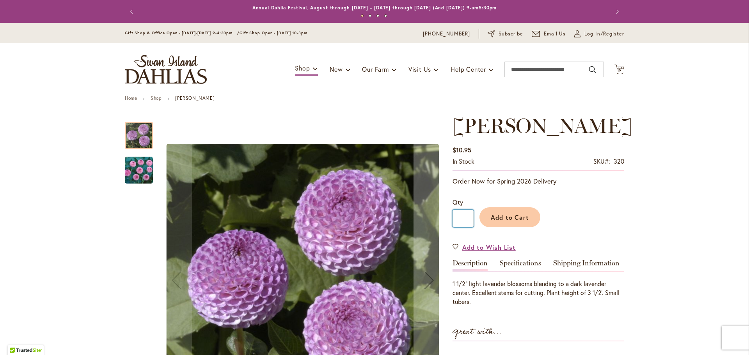
drag, startPoint x: 466, startPoint y: 218, endPoint x: 454, endPoint y: 222, distance: 12.6
click at [454, 222] on input "*" at bounding box center [463, 219] width 21 height 18
type input "*"
click at [511, 219] on span "Add to Cart" at bounding box center [510, 217] width 39 height 8
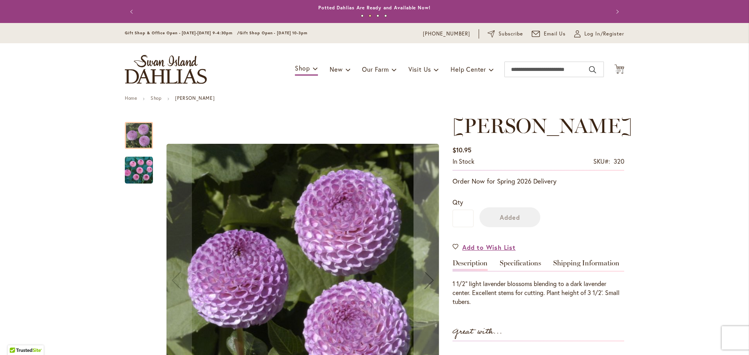
click at [143, 169] on img "FRANK HOLMES" at bounding box center [139, 170] width 28 height 28
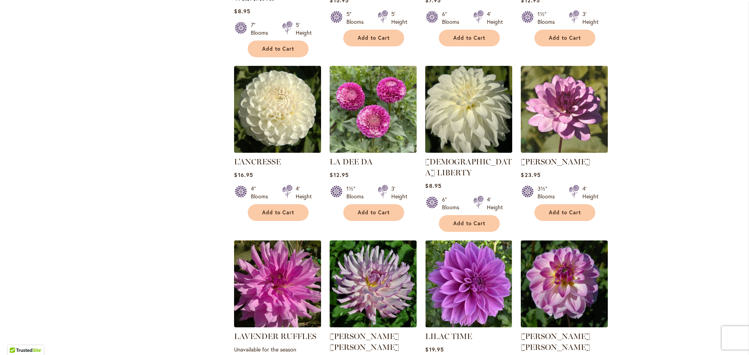
scroll to position [2145, 0]
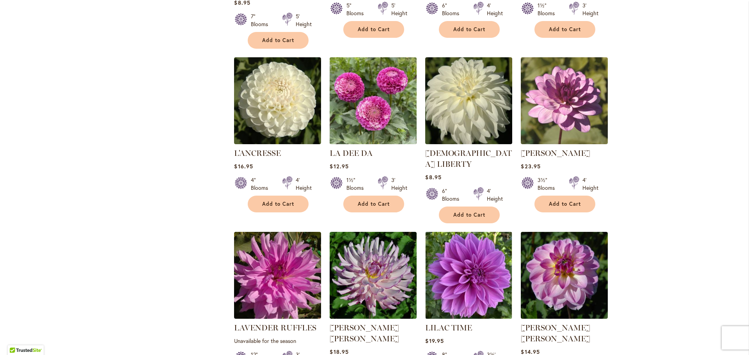
click at [386, 85] on img at bounding box center [373, 100] width 91 height 91
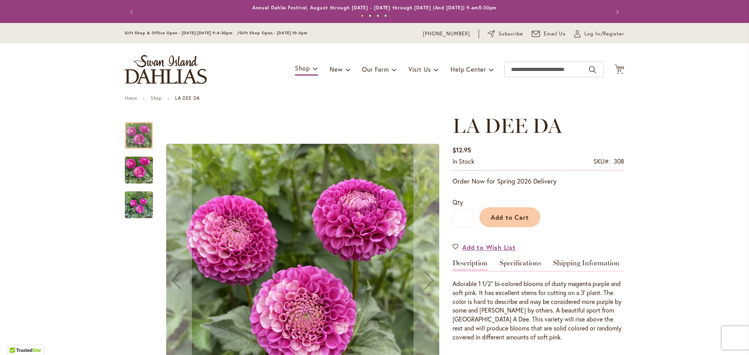
click at [142, 173] on img "LA DEE DA" at bounding box center [139, 170] width 28 height 37
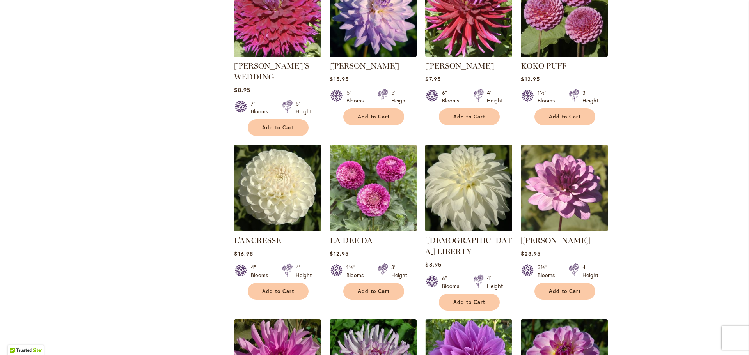
scroll to position [2145, 0]
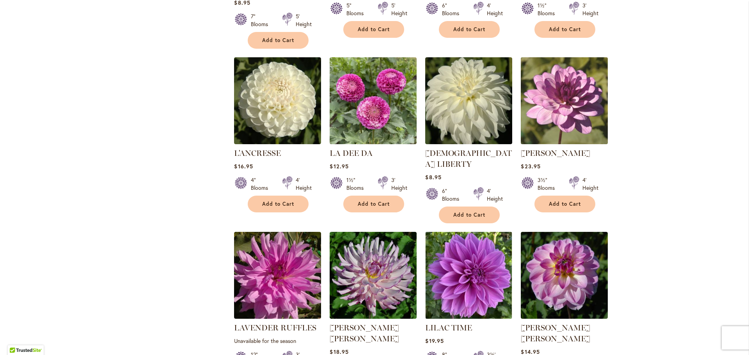
click at [575, 99] on img at bounding box center [564, 100] width 91 height 91
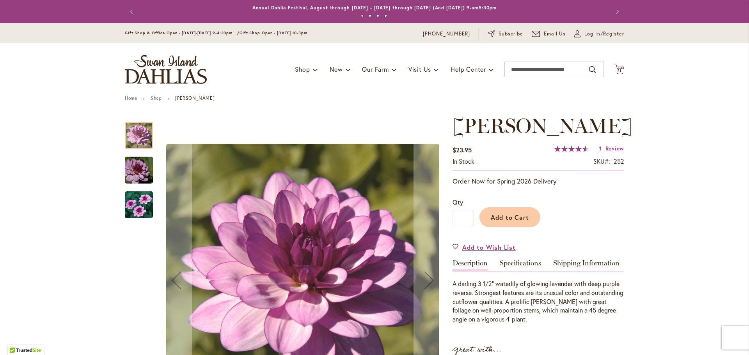
click at [146, 201] on img "LAUREN MICHELE" at bounding box center [139, 205] width 28 height 28
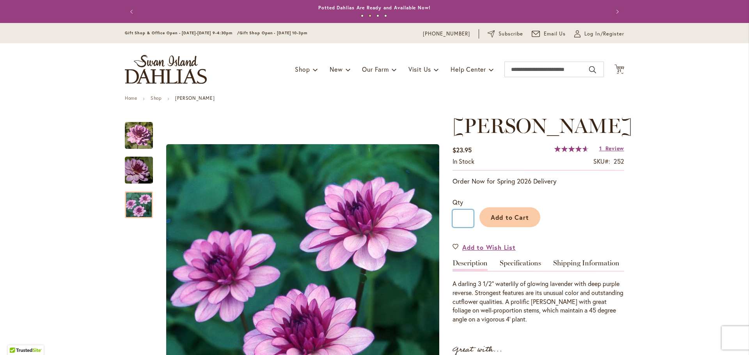
drag, startPoint x: 461, startPoint y: 240, endPoint x: 456, endPoint y: 241, distance: 4.4
click at [456, 227] on input "*" at bounding box center [463, 219] width 21 height 18
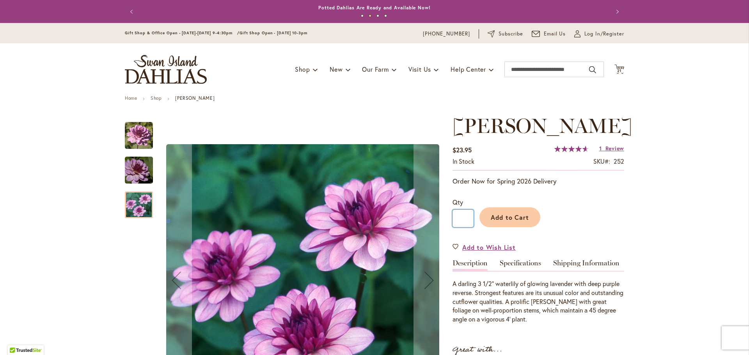
click at [131, 166] on img "LAUREN MICHELE" at bounding box center [139, 170] width 56 height 37
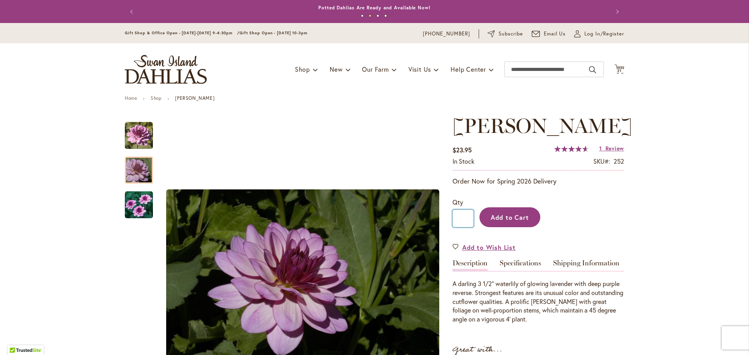
type input "*"
click at [505, 222] on span "Add to Cart" at bounding box center [510, 217] width 39 height 8
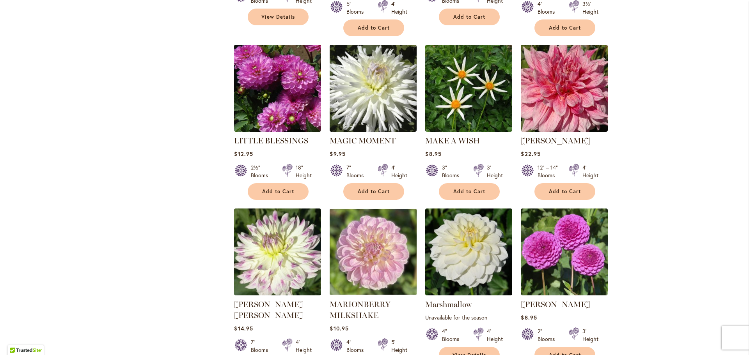
scroll to position [2508, 0]
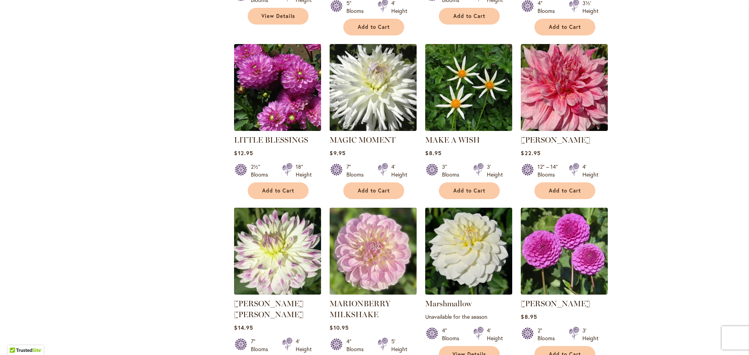
click at [370, 220] on img at bounding box center [373, 251] width 91 height 91
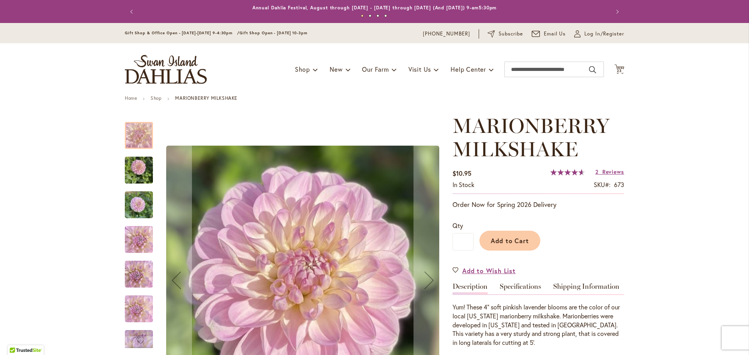
click at [139, 173] on img "MARIONBERRY MILKSHAKE" at bounding box center [139, 170] width 28 height 37
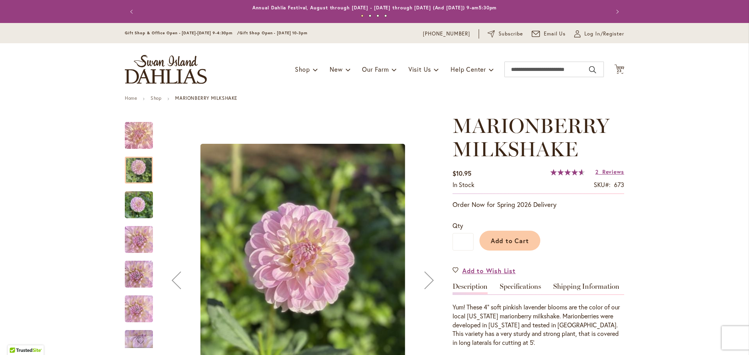
click at [145, 207] on img "MARIONBERRY MILKSHAKE" at bounding box center [139, 204] width 28 height 37
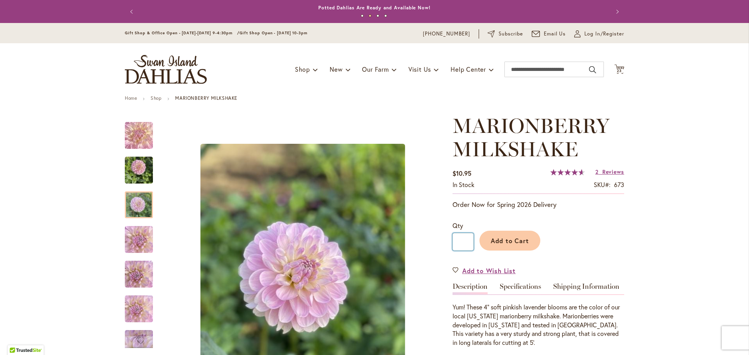
drag, startPoint x: 464, startPoint y: 243, endPoint x: 457, endPoint y: 243, distance: 7.0
click at [457, 243] on input "*" at bounding box center [463, 242] width 21 height 18
type input "*"
click at [529, 242] on button "Add to Cart" at bounding box center [509, 241] width 61 height 20
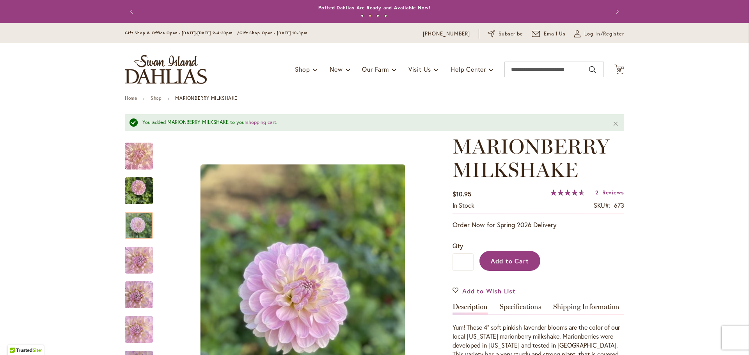
click at [511, 261] on span "Add to Cart" at bounding box center [510, 261] width 39 height 8
click at [617, 69] on span "27" at bounding box center [619, 70] width 5 height 5
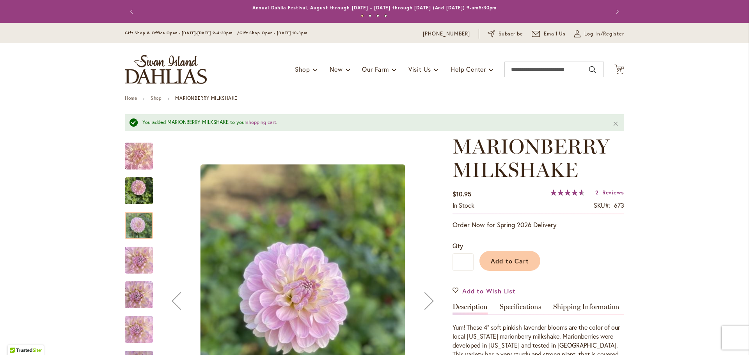
click at [141, 302] on img "MARIONBERRY MILKSHAKE" at bounding box center [139, 294] width 28 height 37
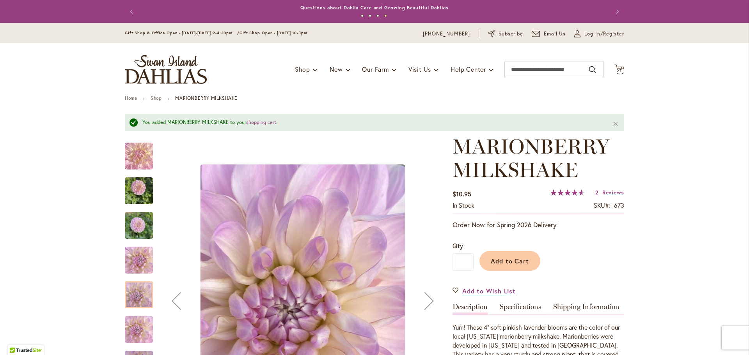
click at [139, 334] on img "MARIONBERRY MILKSHAKE" at bounding box center [139, 330] width 28 height 50
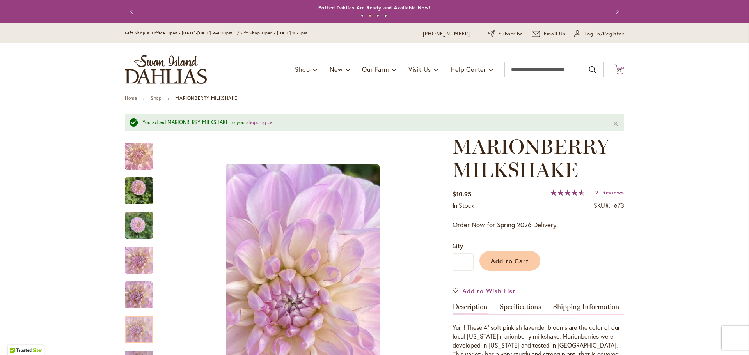
click at [619, 69] on span "27 27 items" at bounding box center [620, 71] width 8 height 4
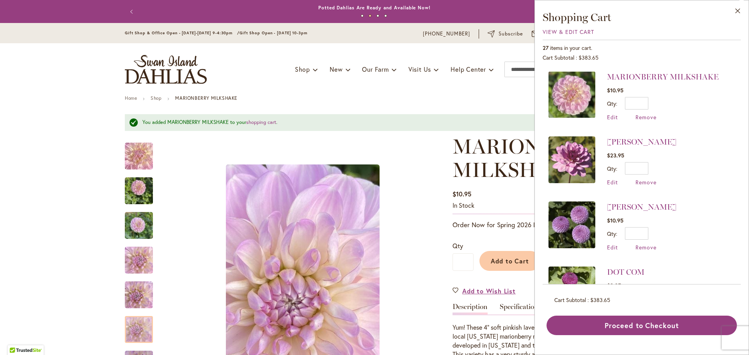
click at [574, 169] on img at bounding box center [571, 160] width 47 height 47
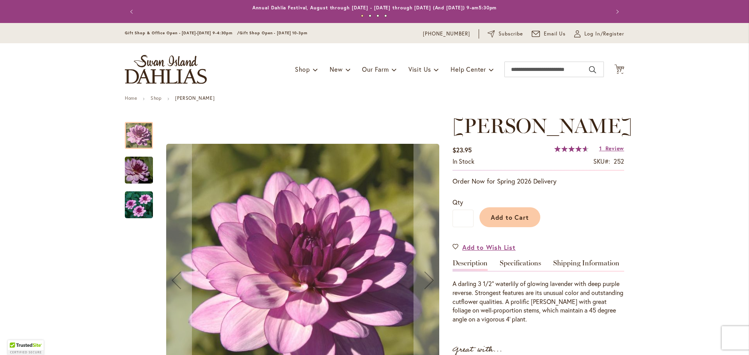
click at [147, 167] on img "LAUREN MICHELE" at bounding box center [139, 170] width 56 height 37
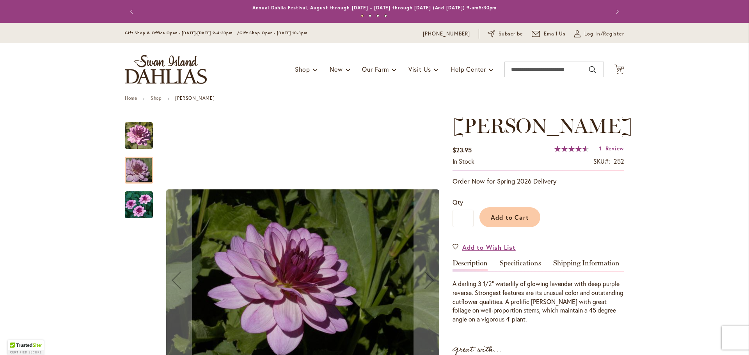
click at [136, 203] on img "LAUREN MICHELE" at bounding box center [139, 205] width 28 height 28
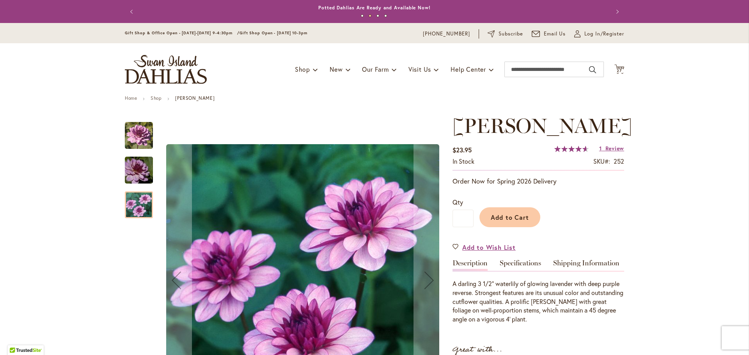
click at [130, 140] on img "LAUREN MICHELE" at bounding box center [139, 136] width 28 height 28
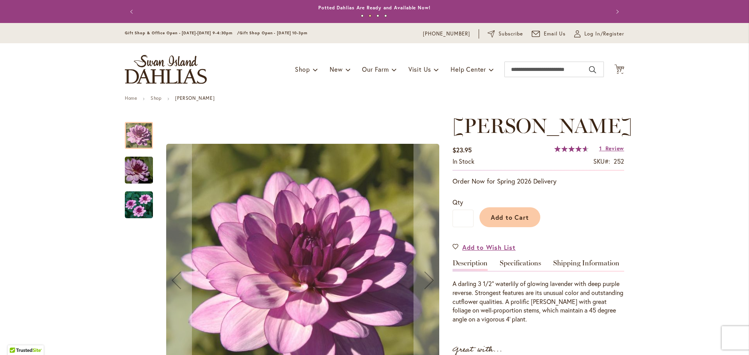
click at [134, 169] on img "LAUREN MICHELE" at bounding box center [139, 170] width 56 height 37
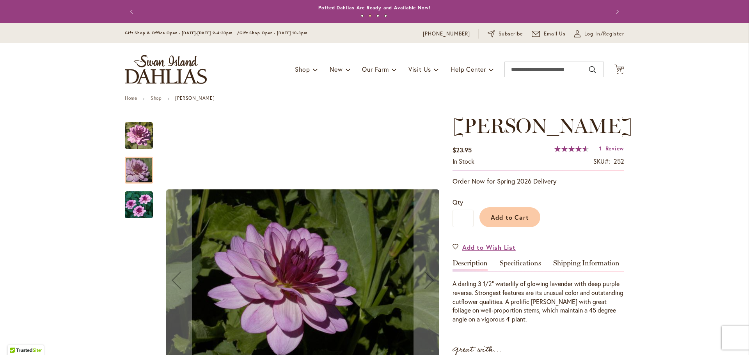
click at [140, 202] on img "LAUREN MICHELE" at bounding box center [139, 205] width 28 height 28
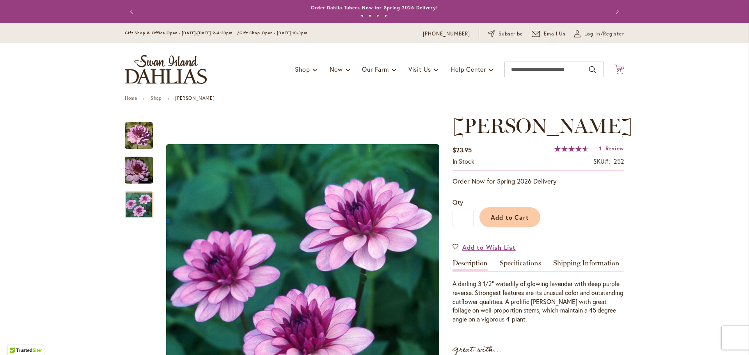
click at [619, 70] on span "27 27 items" at bounding box center [620, 71] width 8 height 4
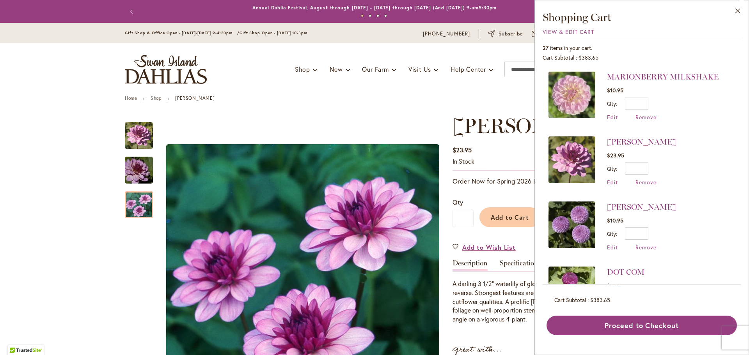
click at [272, 101] on ul "Home Shop LAUREN MICHELE" at bounding box center [374, 99] width 499 height 7
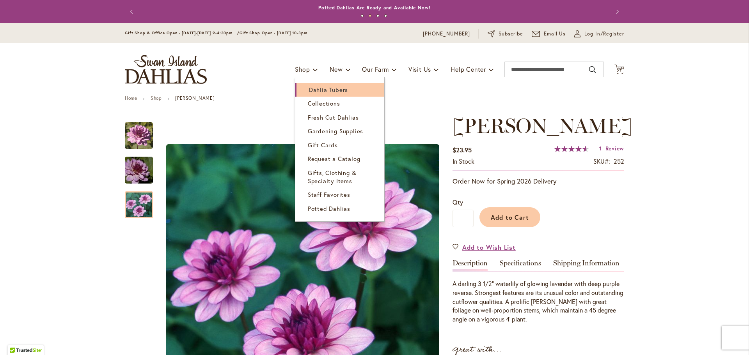
click at [316, 87] on span "Dahlia Tubers" at bounding box center [328, 90] width 39 height 8
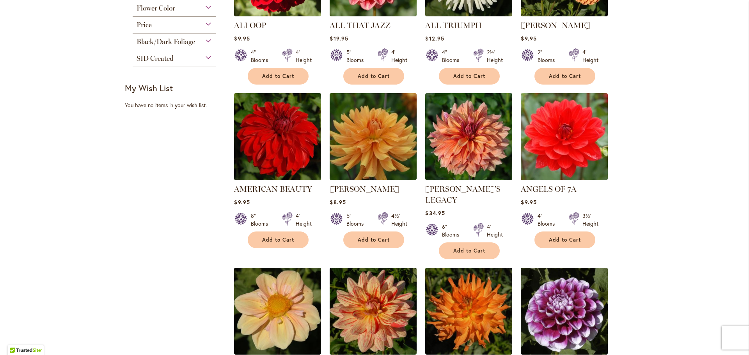
scroll to position [234, 0]
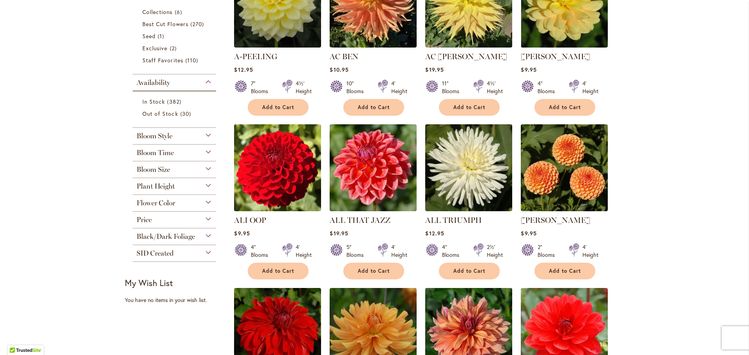
click at [204, 202] on div "Flower Color" at bounding box center [174, 201] width 83 height 12
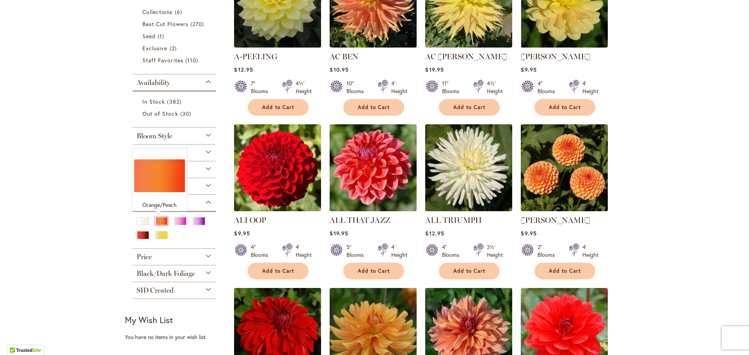
click at [162, 223] on div "Orange/Peach" at bounding box center [161, 221] width 12 height 8
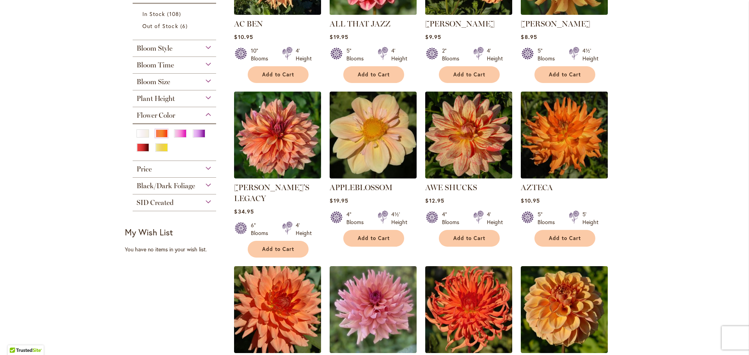
scroll to position [273, 0]
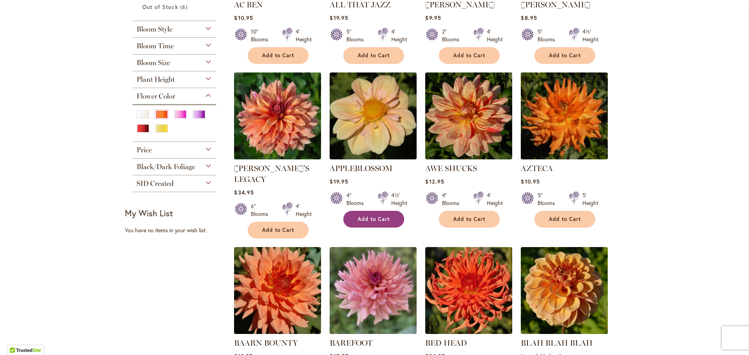
click at [369, 223] on button "Add to Cart" at bounding box center [373, 219] width 61 height 17
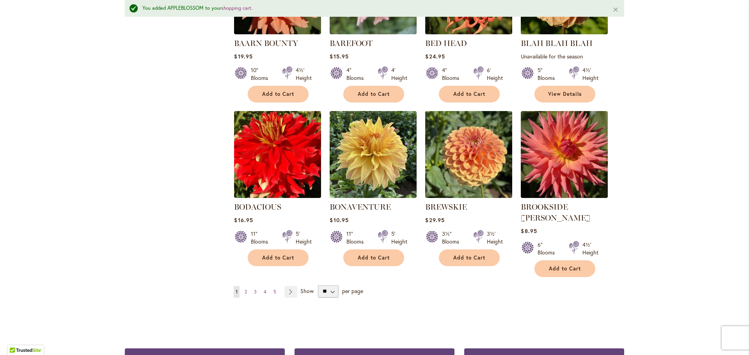
scroll to position [606, 0]
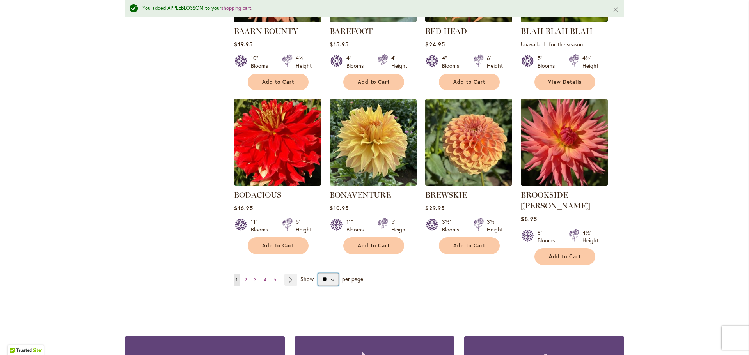
click at [330, 273] on select "** ** ** **" at bounding box center [328, 279] width 21 height 12
select select "**"
click at [318, 273] on select "** ** ** **" at bounding box center [328, 279] width 21 height 12
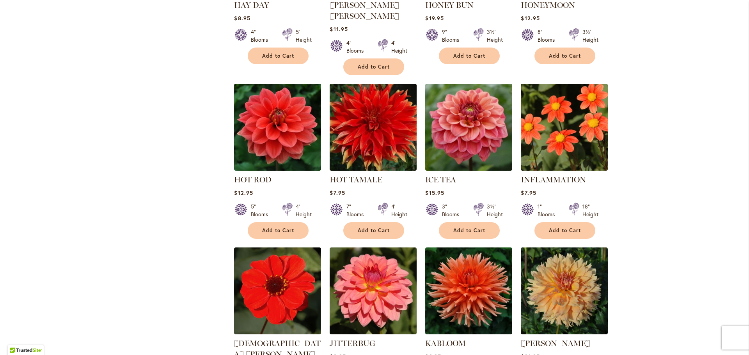
scroll to position [2497, 0]
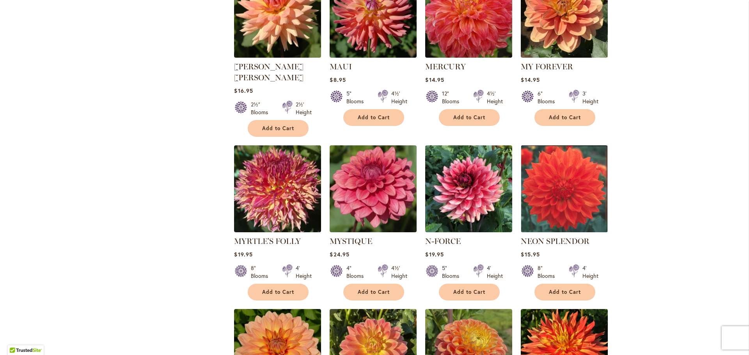
scroll to position [507, 0]
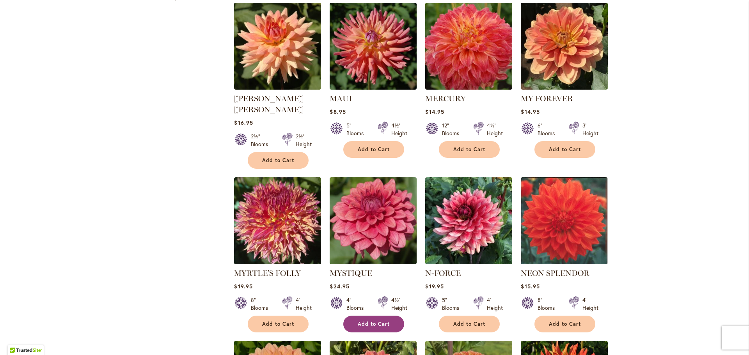
click at [386, 316] on button "Add to Cart" at bounding box center [373, 324] width 61 height 17
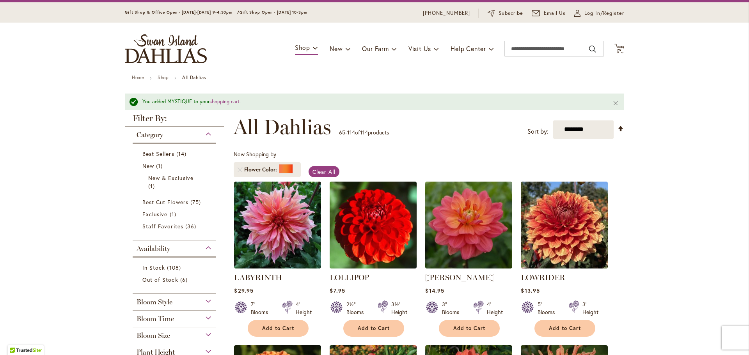
scroll to position [0, 0]
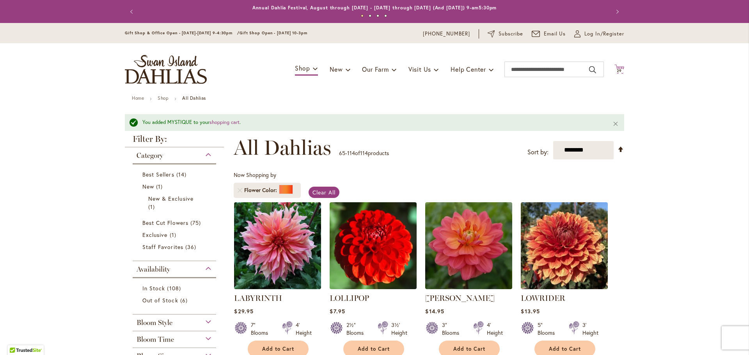
click at [619, 67] on icon "Cart .cls-1 { fill: #231f20; }" at bounding box center [619, 69] width 10 height 10
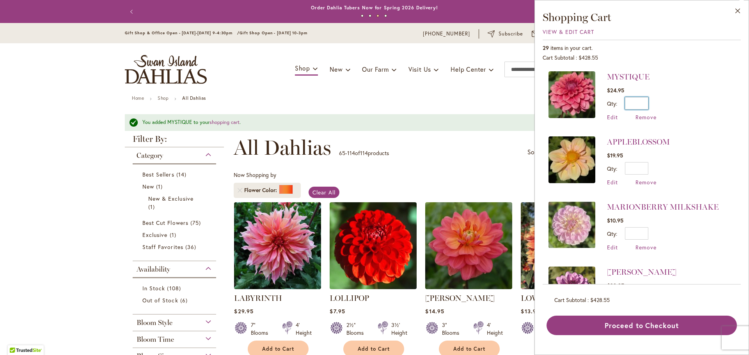
click at [640, 104] on input "*" at bounding box center [636, 103] width 23 height 12
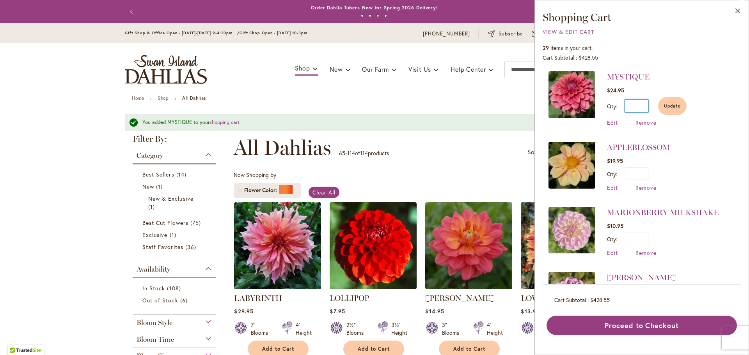
type input "*"
click at [700, 151] on li "APPLEBLOSSOM $19.95 Qty * Update Edit Remove" at bounding box center [641, 166] width 186 height 65
click at [671, 105] on span "Update" at bounding box center [672, 105] width 17 height 5
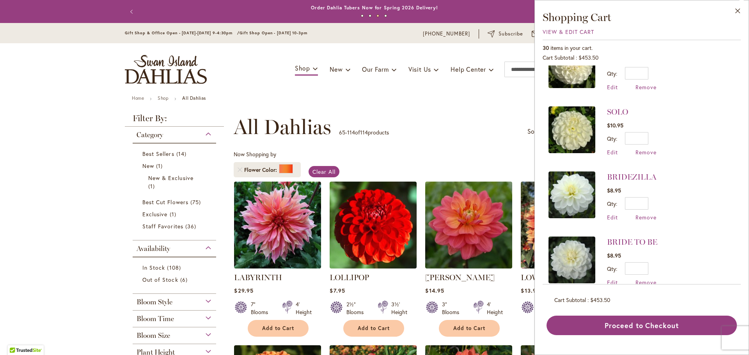
scroll to position [692, 0]
